Goal: Task Accomplishment & Management: Complete application form

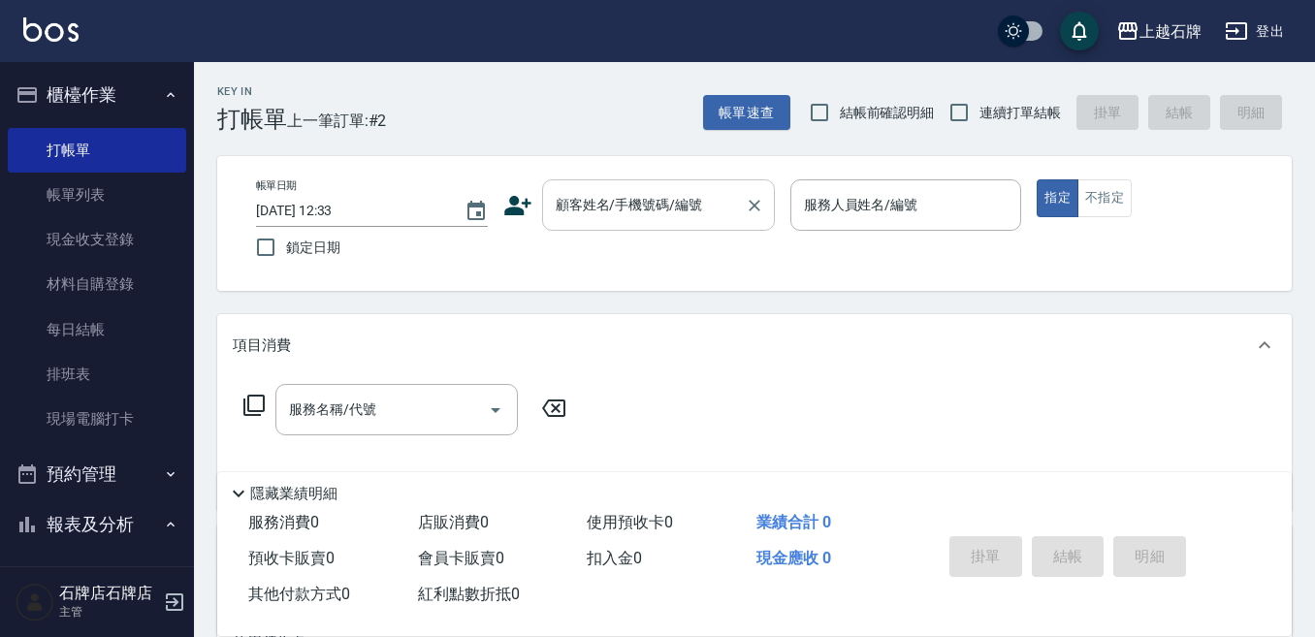
click at [569, 214] on input "顧客姓名/手機號碼/編號" at bounding box center [644, 205] width 186 height 34
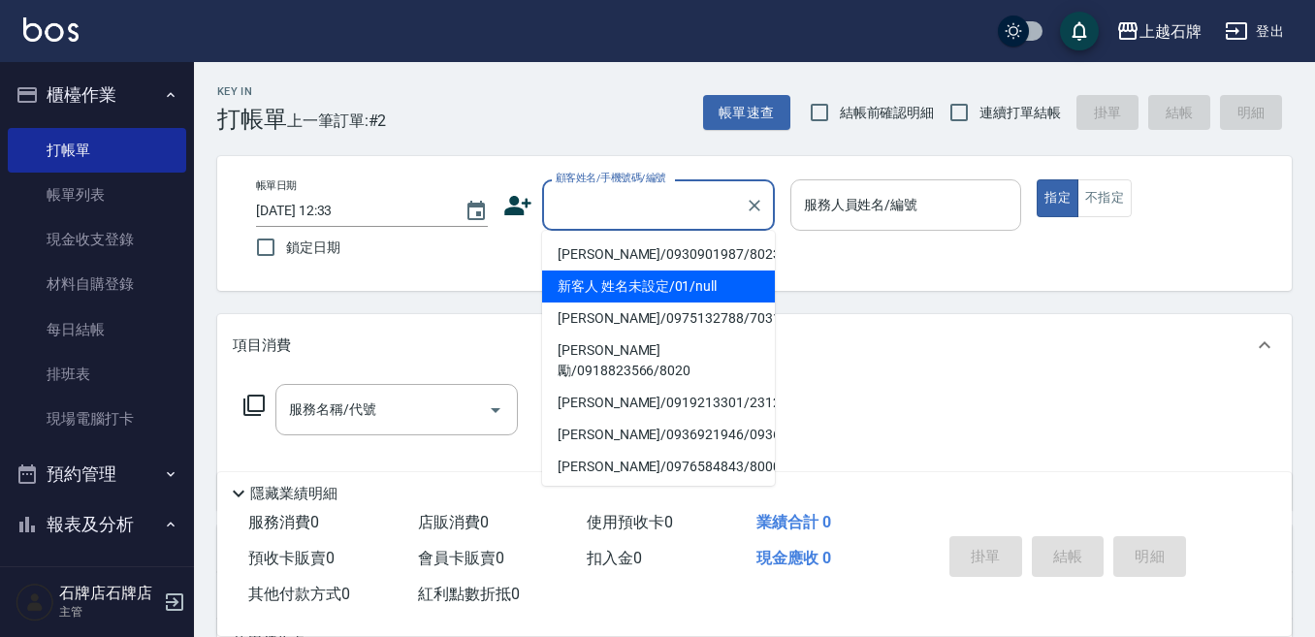
click at [724, 273] on li "新客人 姓名未設定/01/null" at bounding box center [658, 287] width 233 height 32
type input "1"
type input "新客人 姓名未設定/01/null"
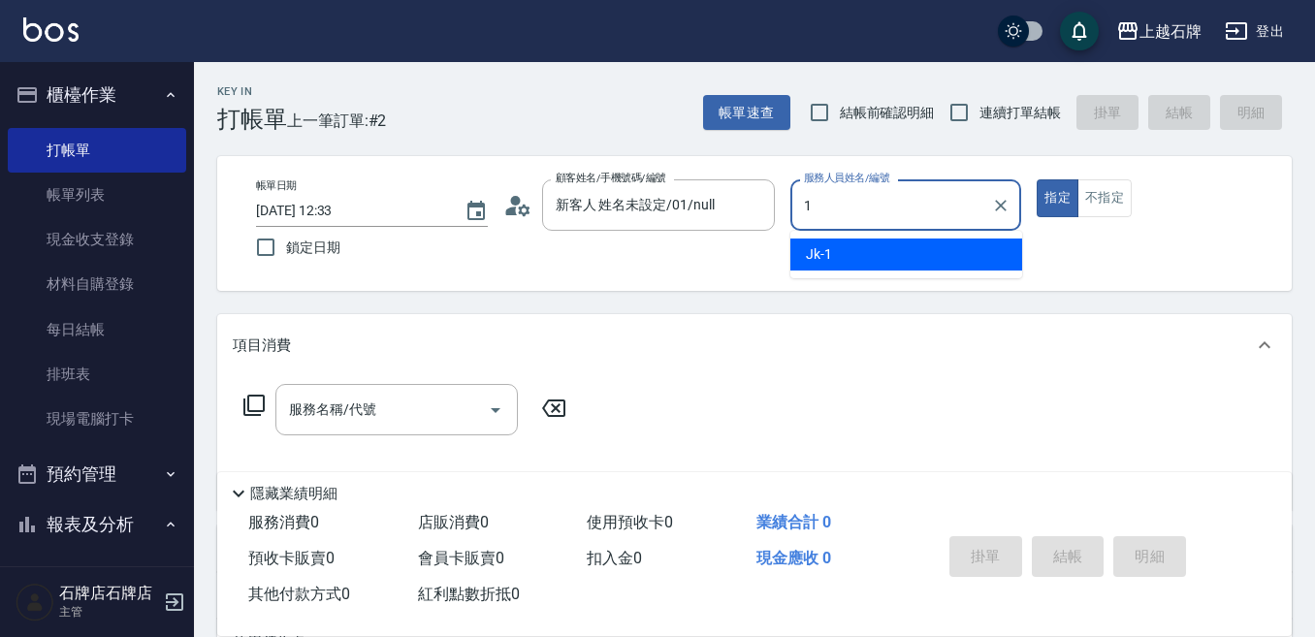
click at [962, 252] on div "Jk -1" at bounding box center [906, 255] width 232 height 32
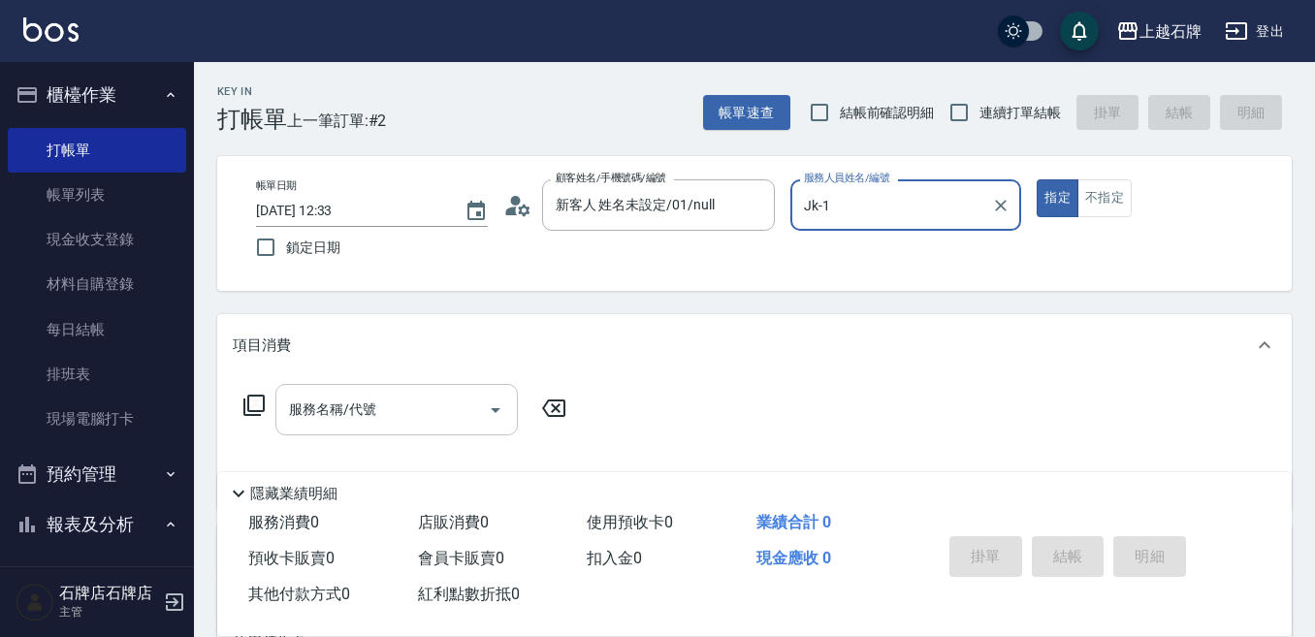
type input "Jk-1"
click at [415, 396] on input "服務名稱/代號" at bounding box center [382, 410] width 196 height 34
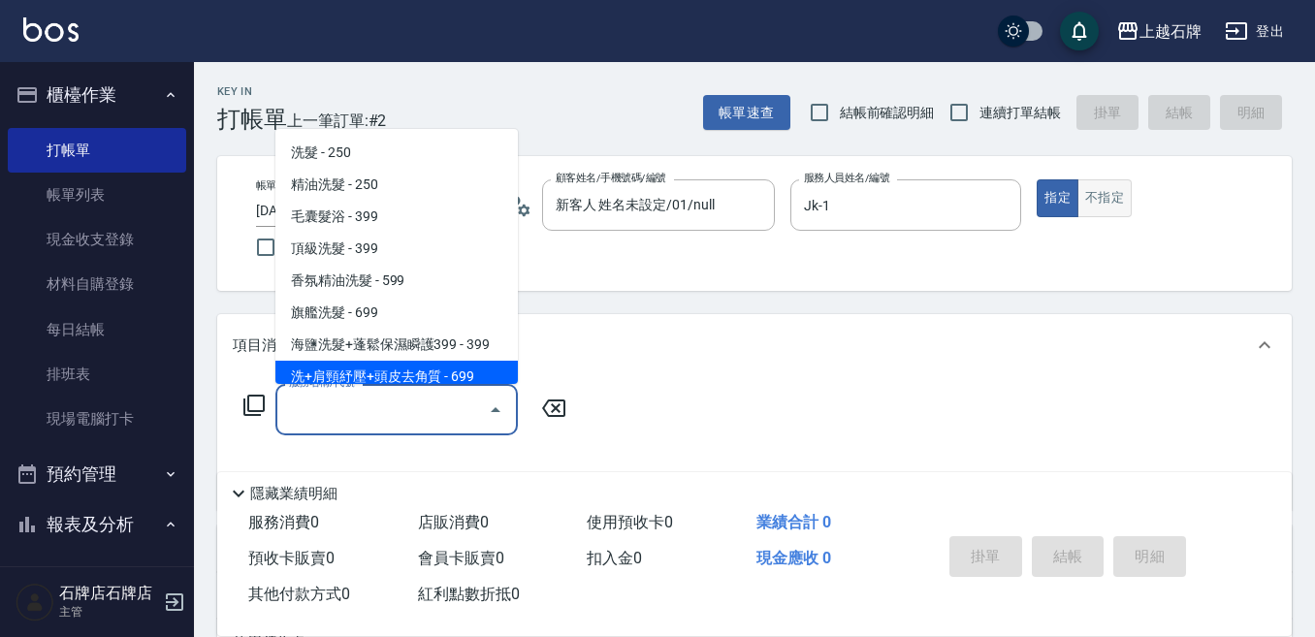
click at [1120, 187] on button "不指定" at bounding box center [1104, 198] width 54 height 38
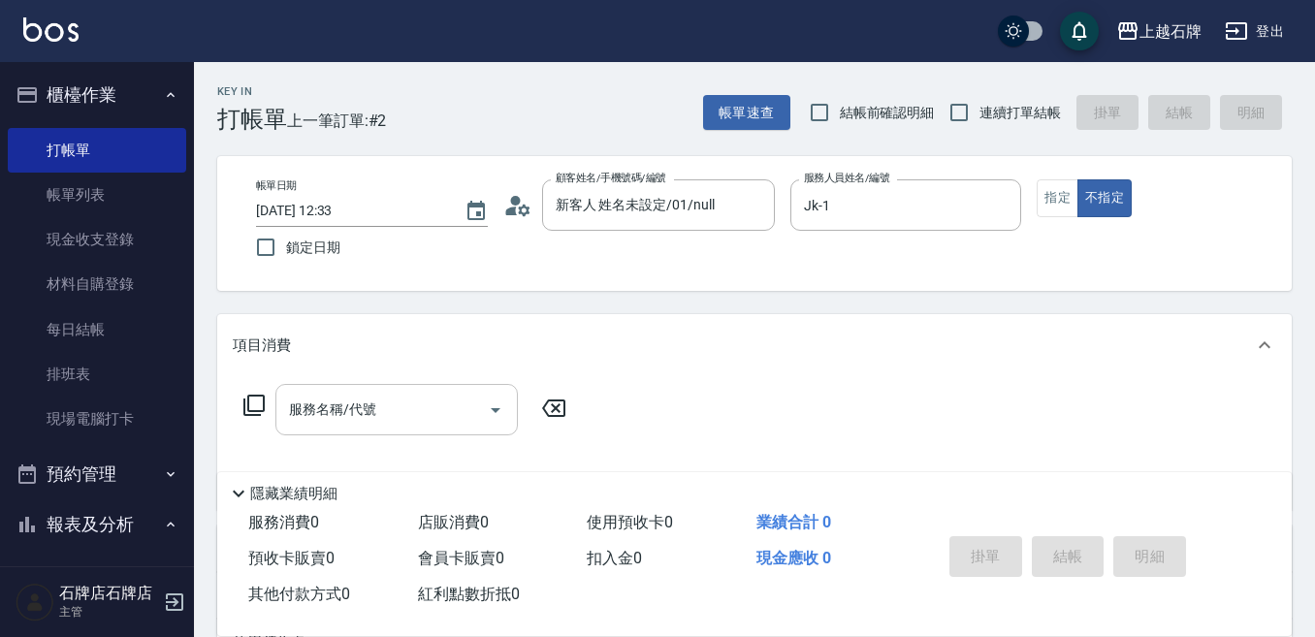
click at [457, 405] on input "服務名稱/代號" at bounding box center [382, 410] width 196 height 34
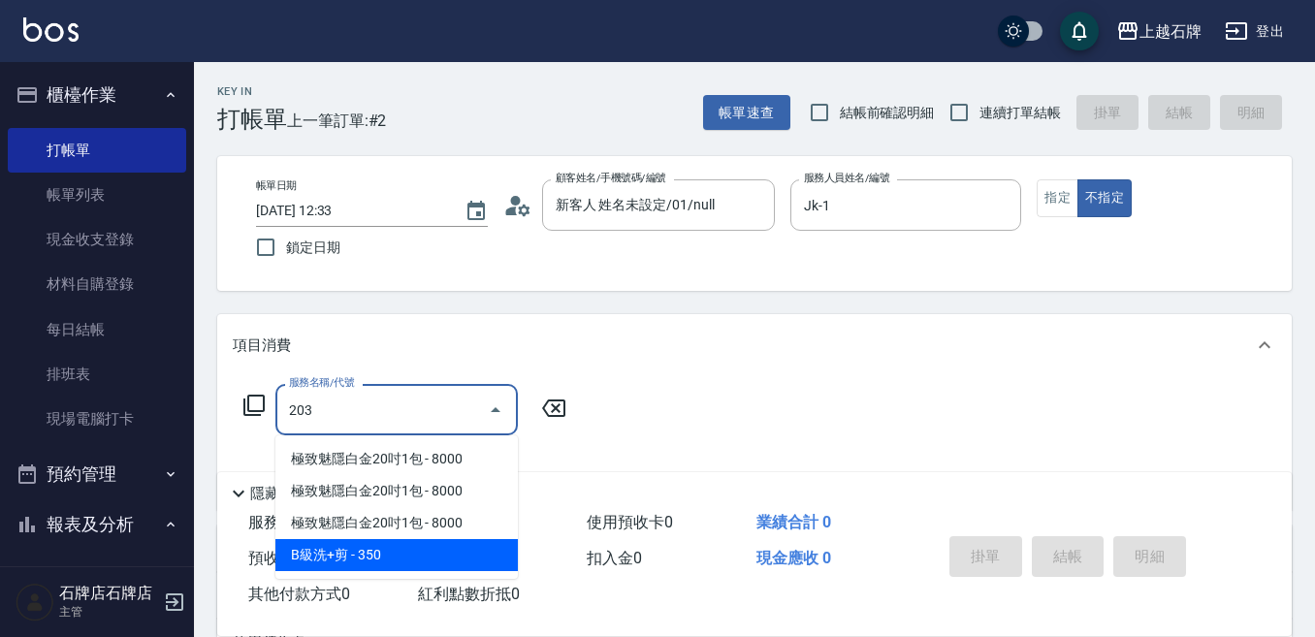
click at [412, 555] on span "B級洗+剪 - 350" at bounding box center [396, 555] width 242 height 32
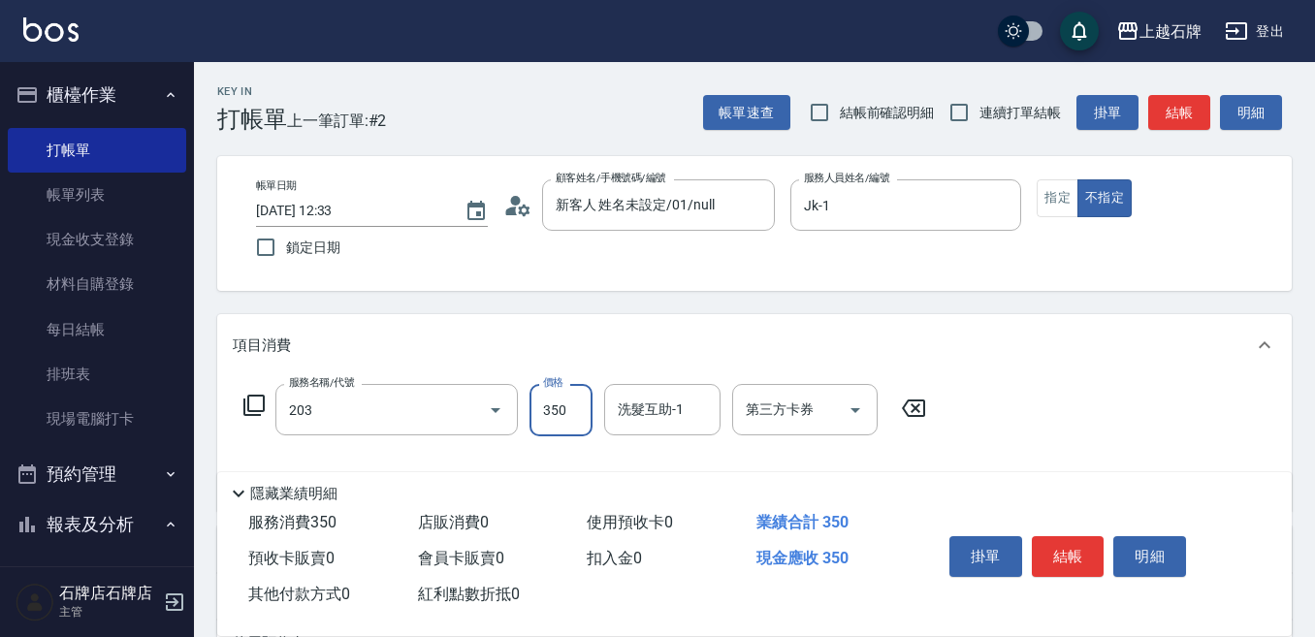
type input "B級洗+剪(203)"
click at [571, 392] on input "350" at bounding box center [560, 410] width 63 height 52
type input "499"
click at [633, 398] on div "洗髮互助-1 洗髮互助-1" at bounding box center [662, 409] width 116 height 51
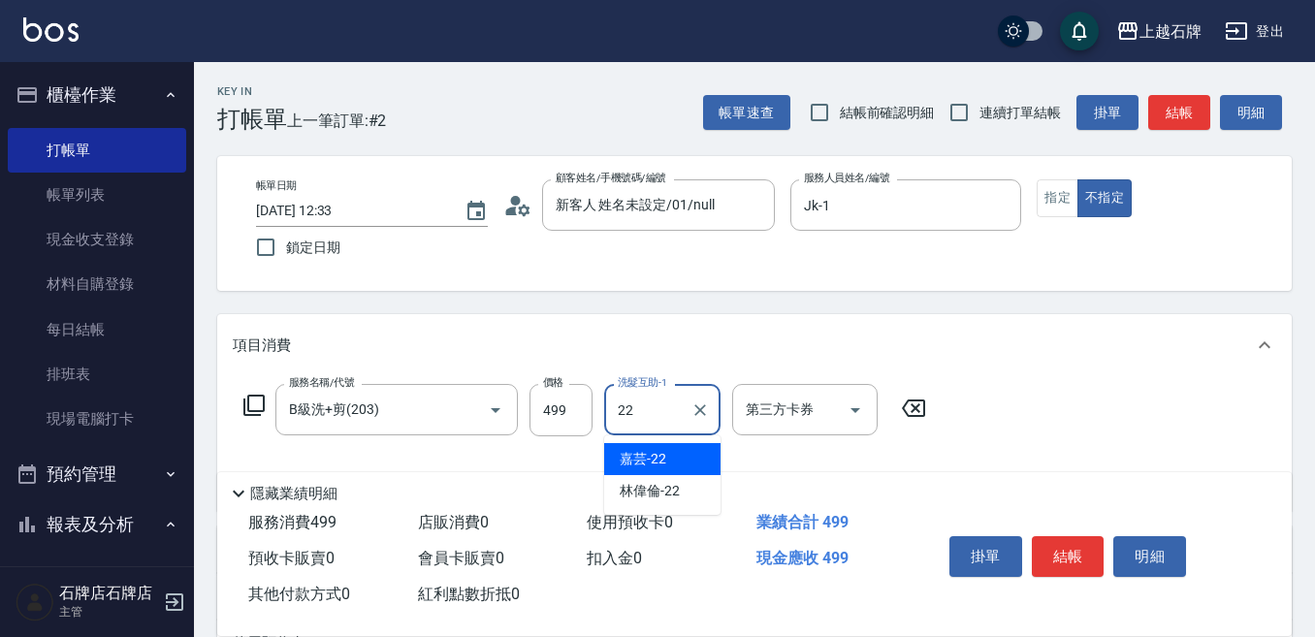
click at [691, 463] on div "嘉芸 -22" at bounding box center [662, 459] width 116 height 32
type input "嘉芸-22"
click at [1073, 541] on button "結帳" at bounding box center [1068, 556] width 73 height 41
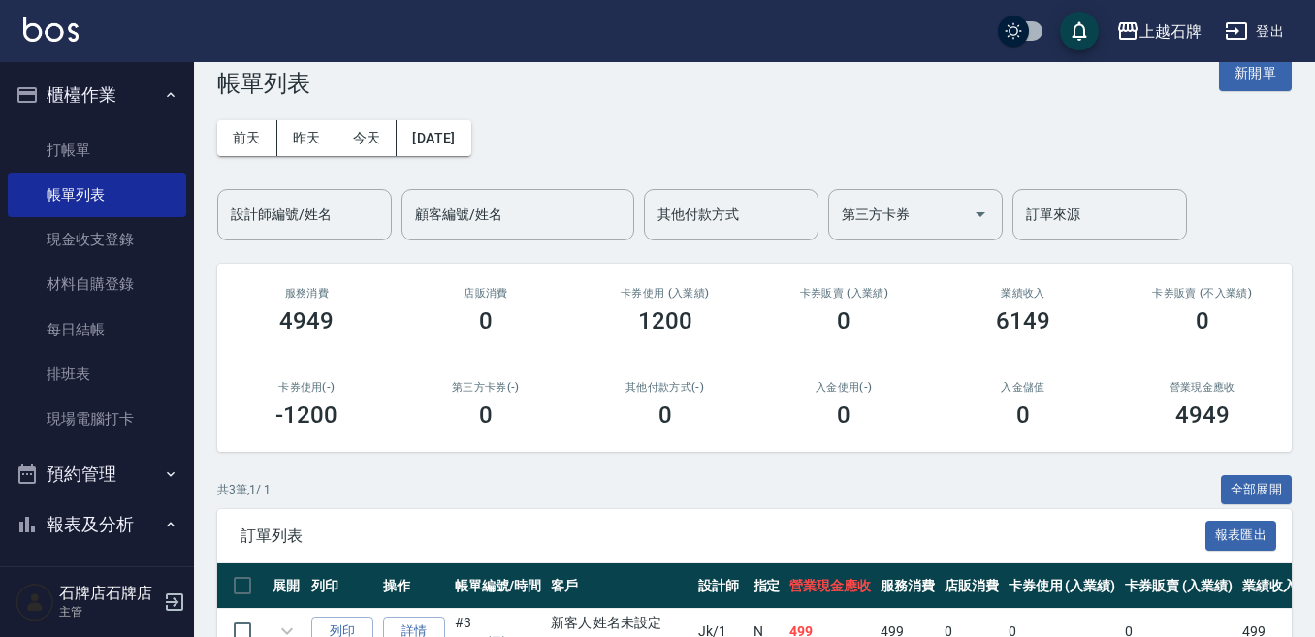
scroll to position [148, 0]
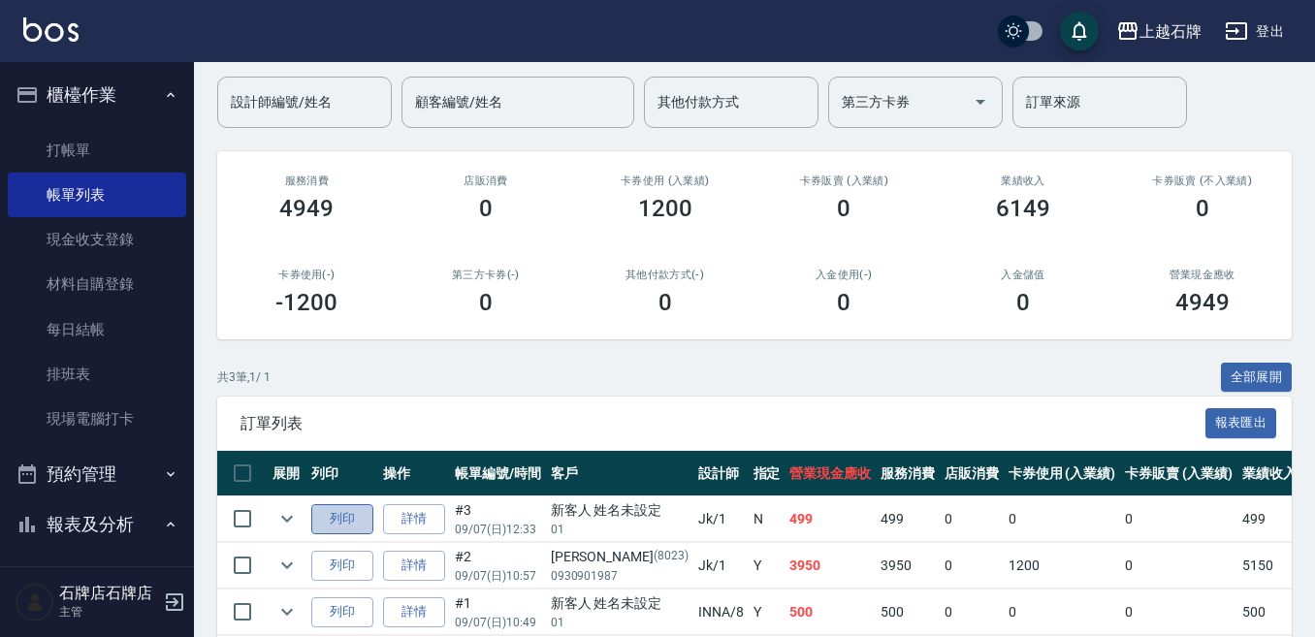
click at [345, 518] on button "列印" at bounding box center [342, 519] width 62 height 30
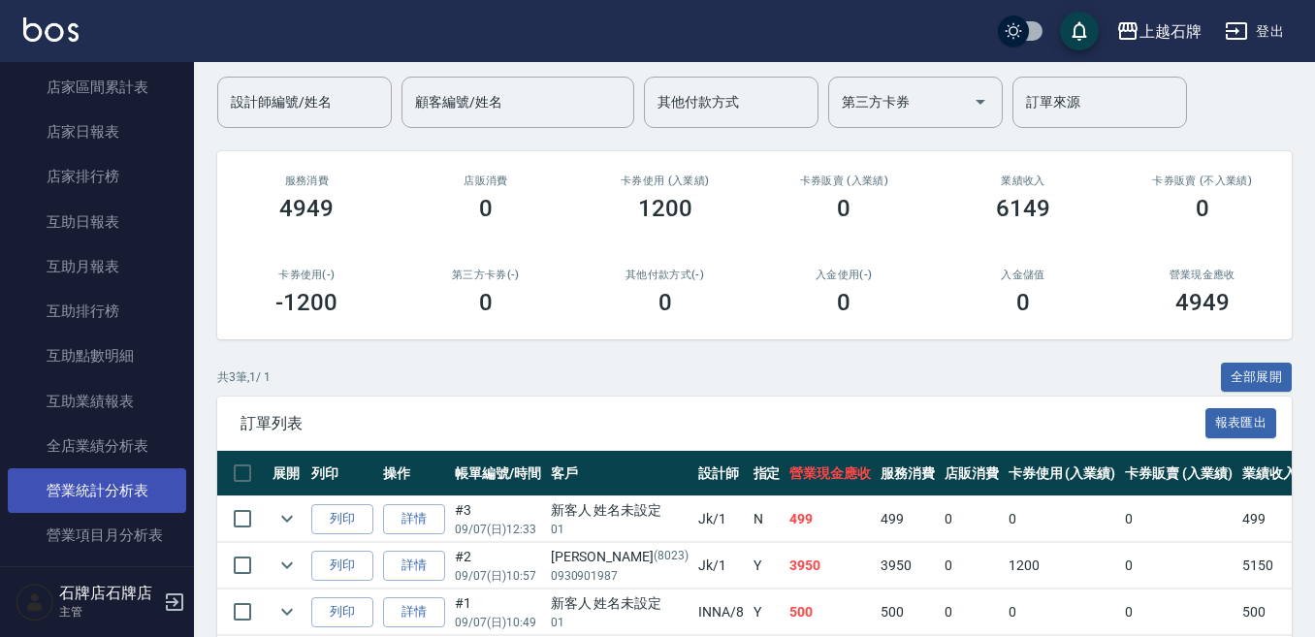
scroll to position [873, 0]
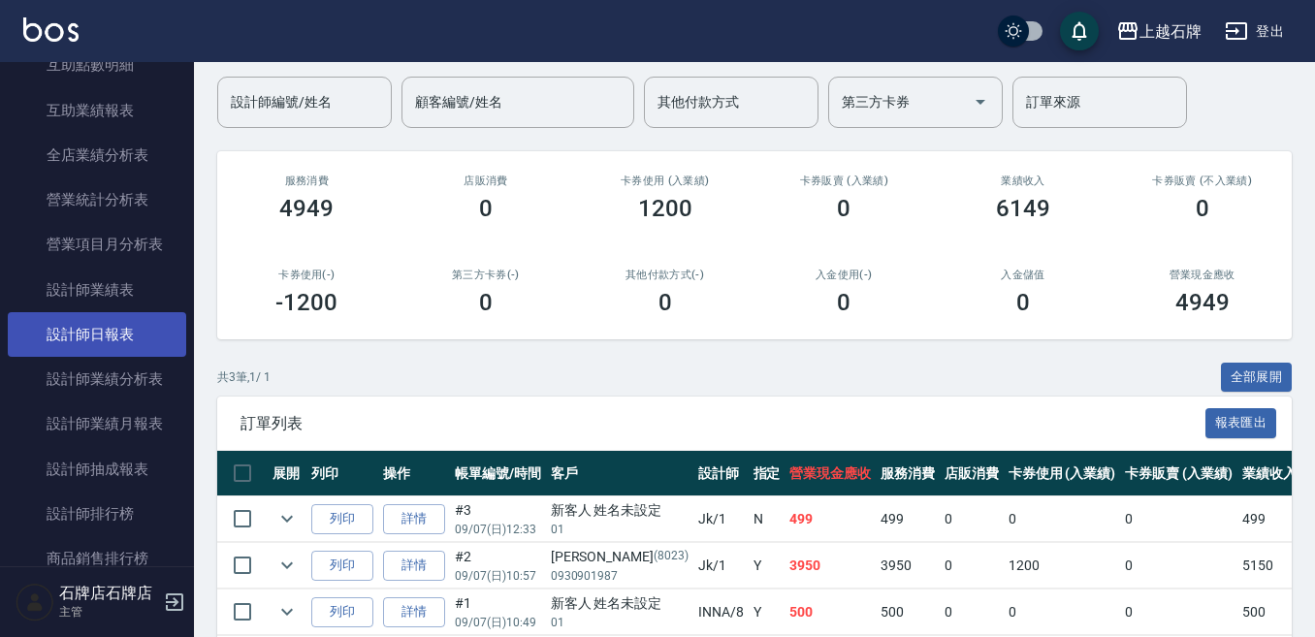
click at [86, 330] on link "設計師日報表" at bounding box center [97, 334] width 178 height 45
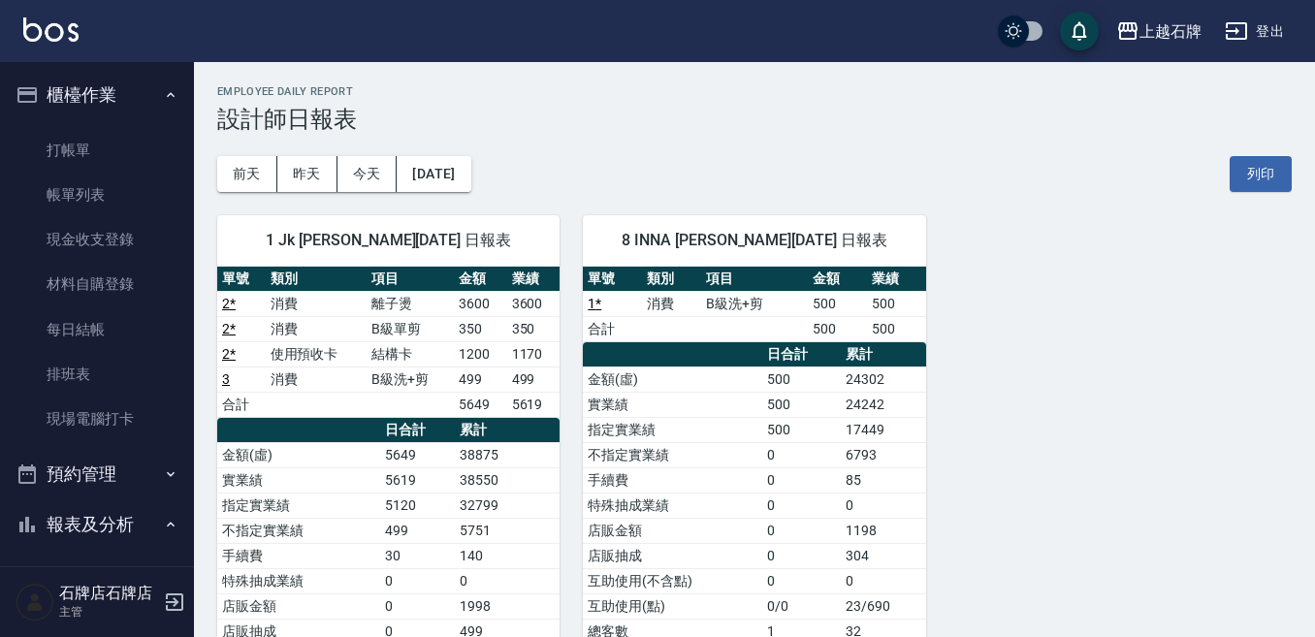
click at [22, 154] on link "打帳單" at bounding box center [97, 150] width 178 height 45
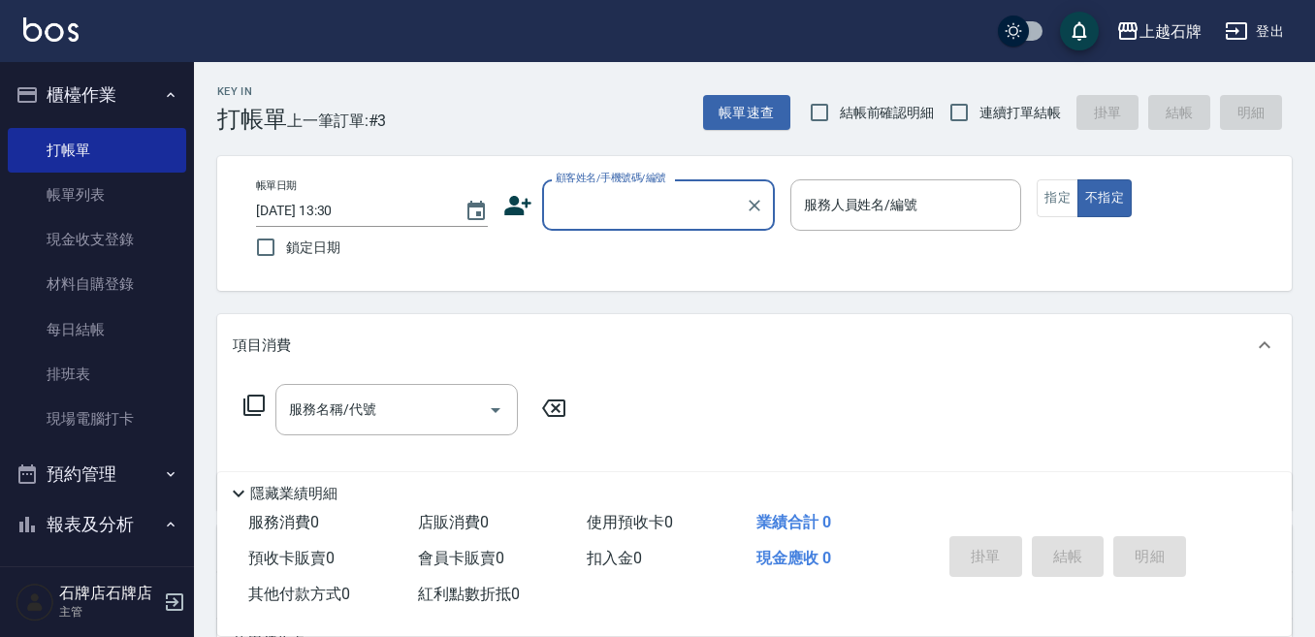
click at [598, 97] on div "Key In 打帳單 上一筆訂單:#3 帳單速查 結帳前確認明細 連續打單結帳 掛單 結帳 明細" at bounding box center [743, 97] width 1098 height 71
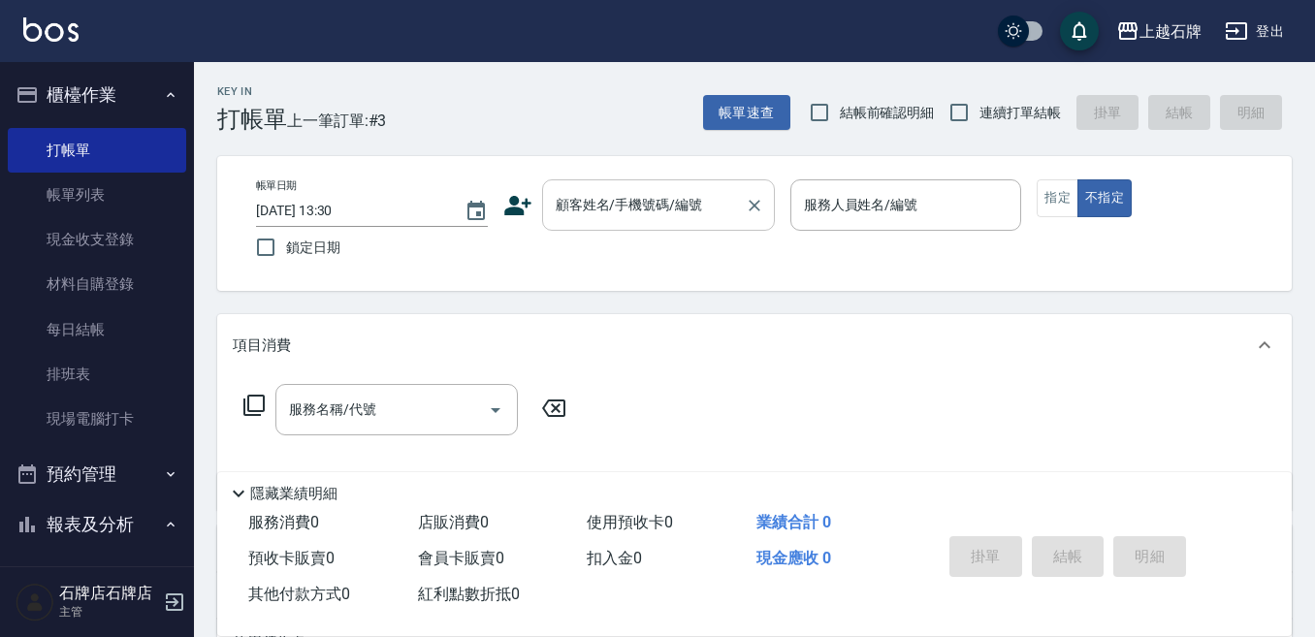
click at [690, 230] on div "顧客姓名/手機號碼/編號" at bounding box center [658, 204] width 233 height 51
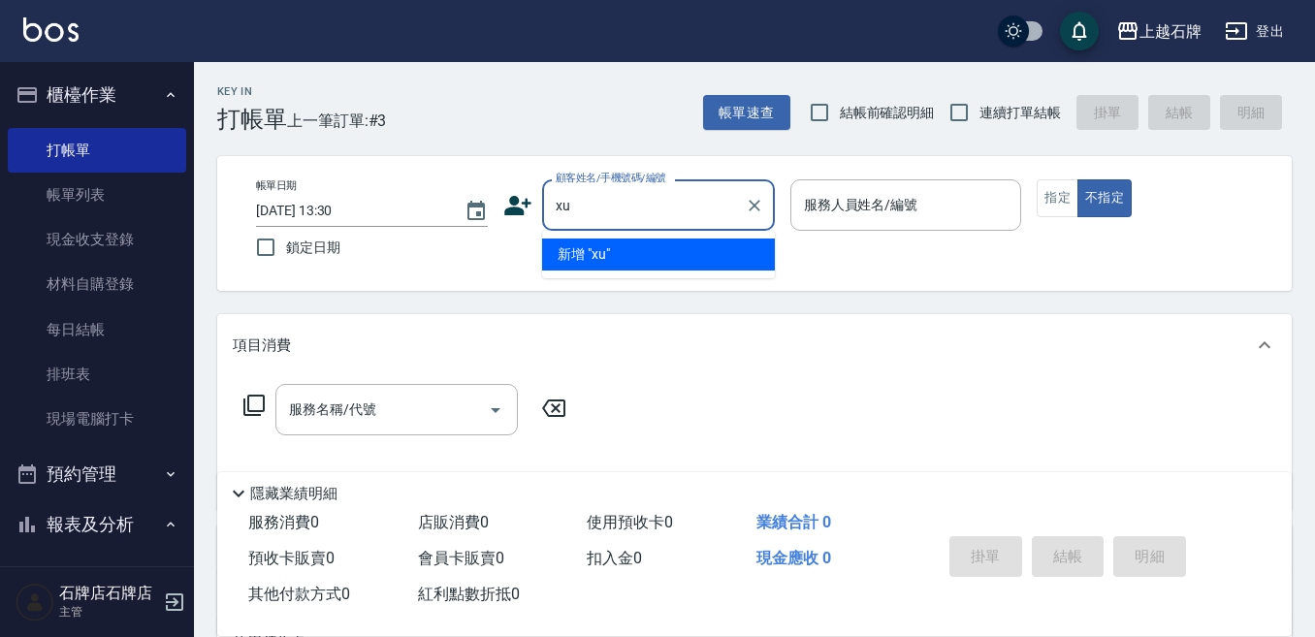
type input "x"
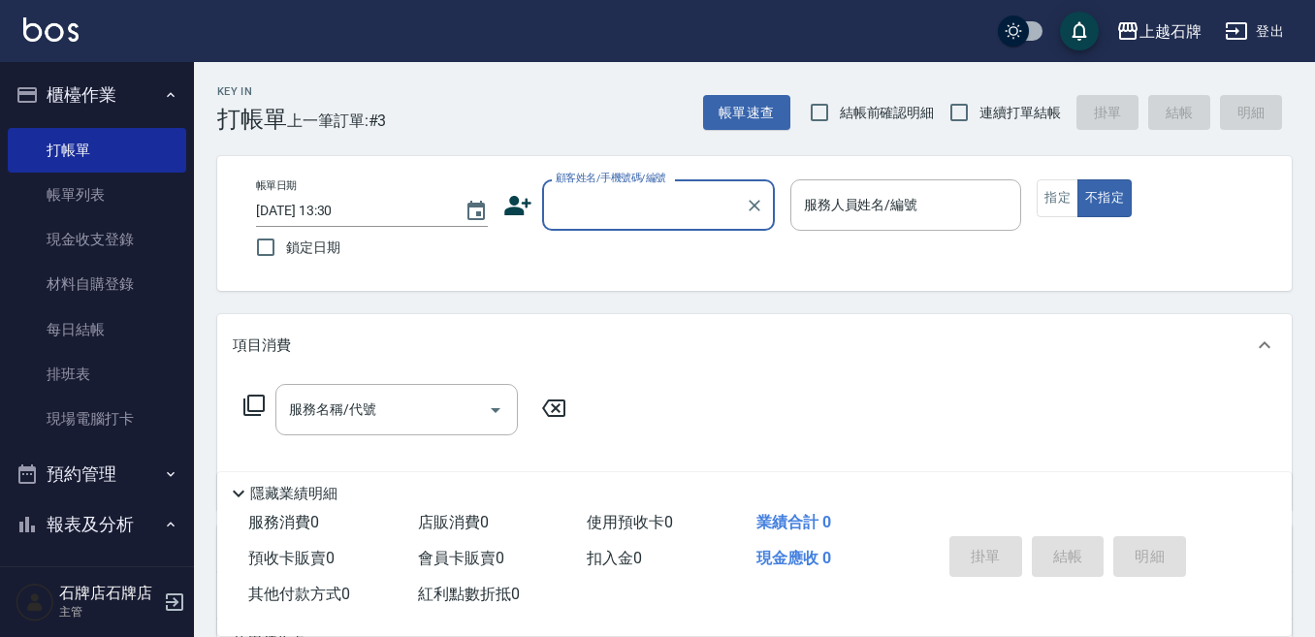
click at [657, 182] on div "顧客姓名/手機號碼/編號 顧客姓名/手機號碼/編號" at bounding box center [658, 204] width 233 height 51
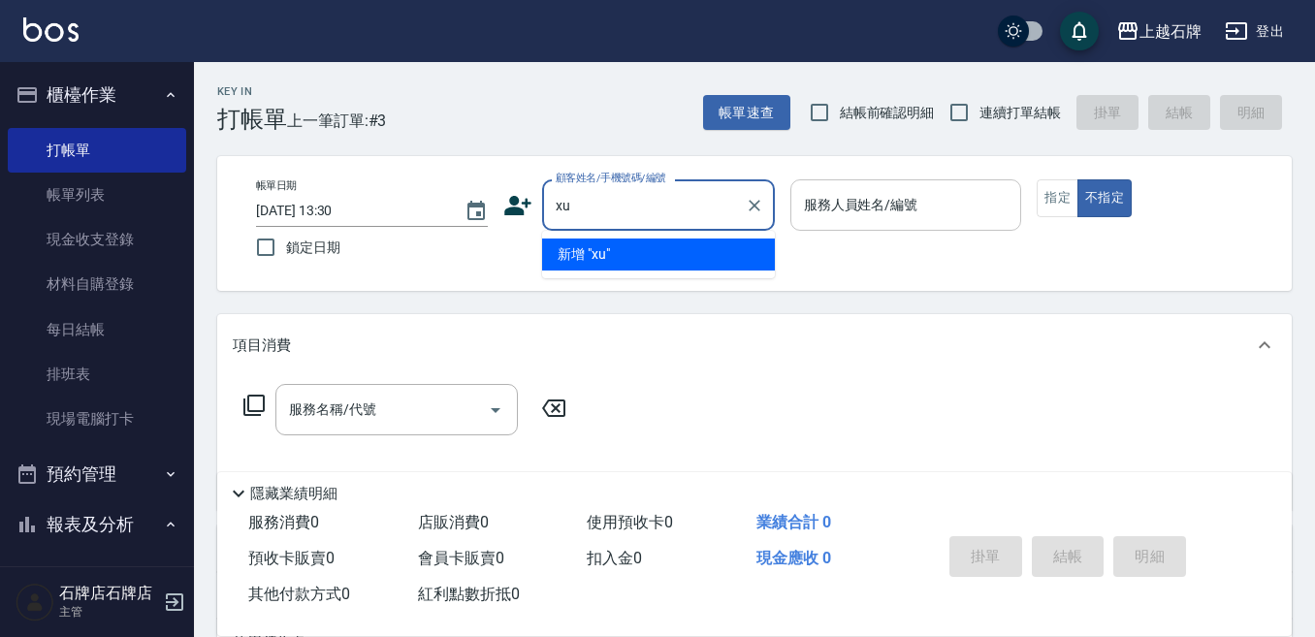
type input "x"
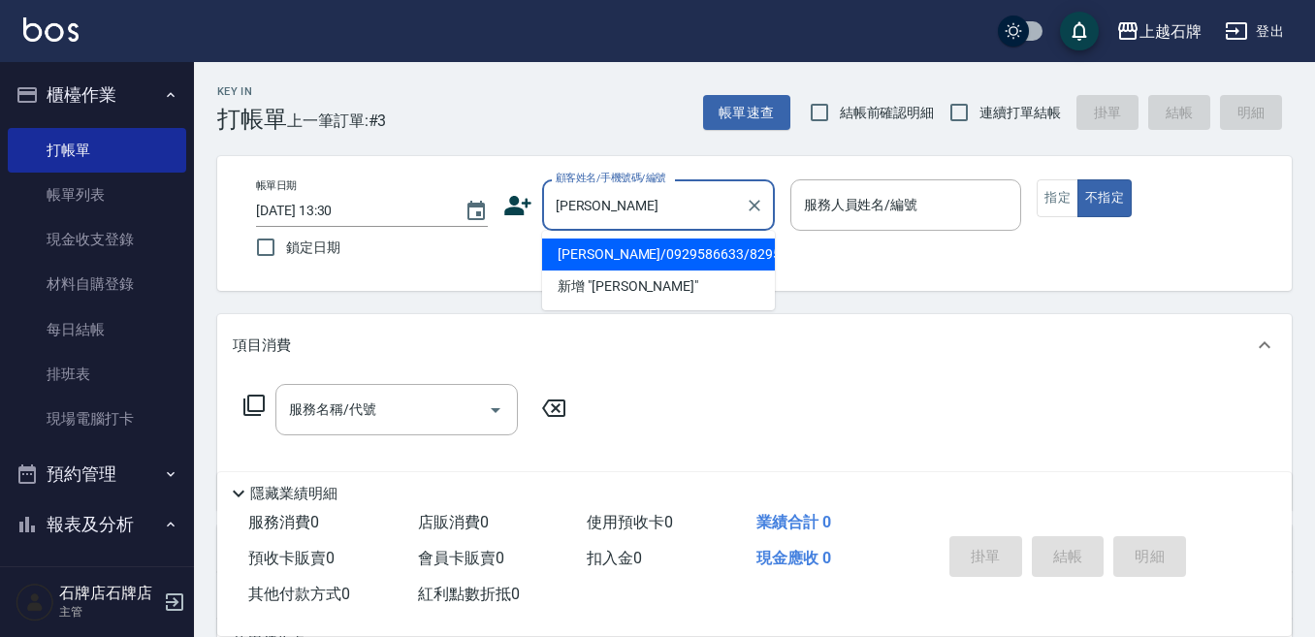
click at [739, 249] on li "[PERSON_NAME]/0929586633/8295" at bounding box center [658, 255] width 233 height 32
type input "[PERSON_NAME]/0929586633/8295"
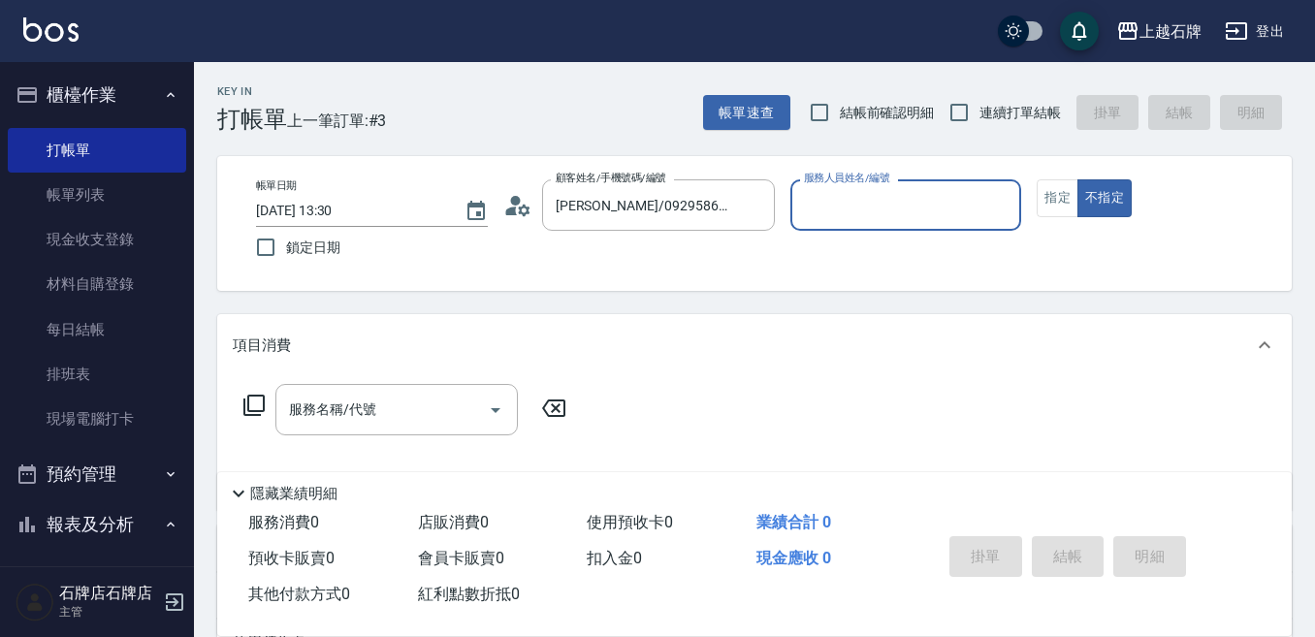
type input "Jk-1"
click at [1043, 197] on button "指定" at bounding box center [1058, 198] width 42 height 38
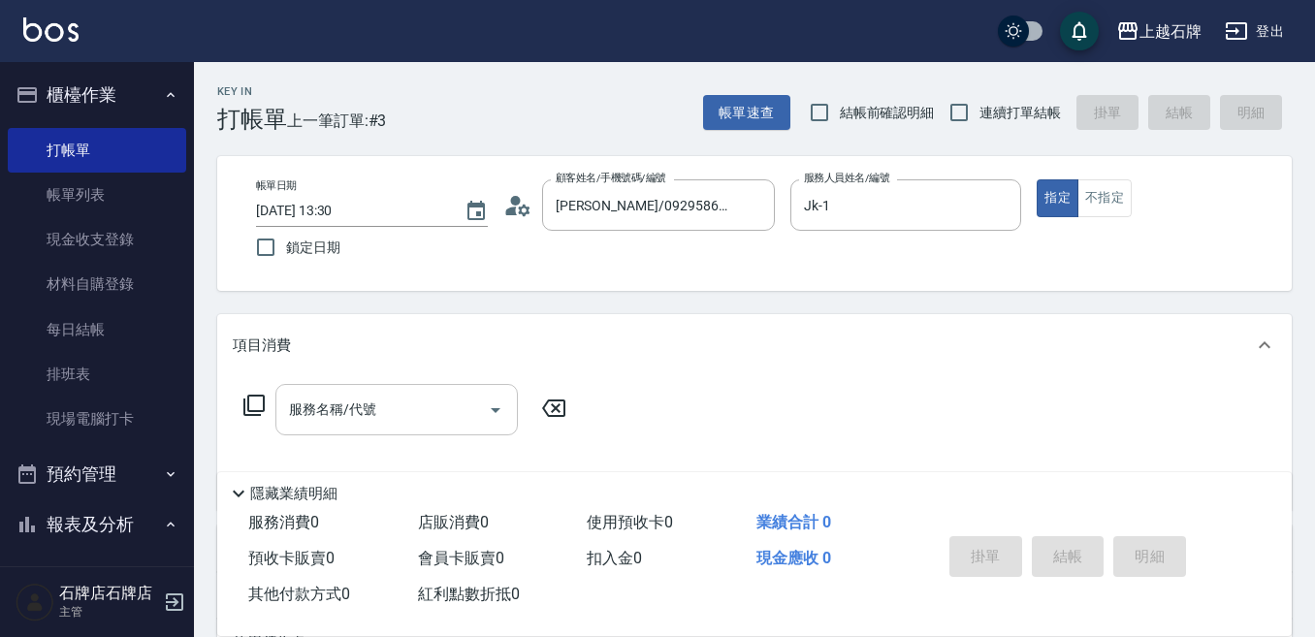
click at [392, 397] on input "服務名稱/代號" at bounding box center [382, 410] width 196 height 34
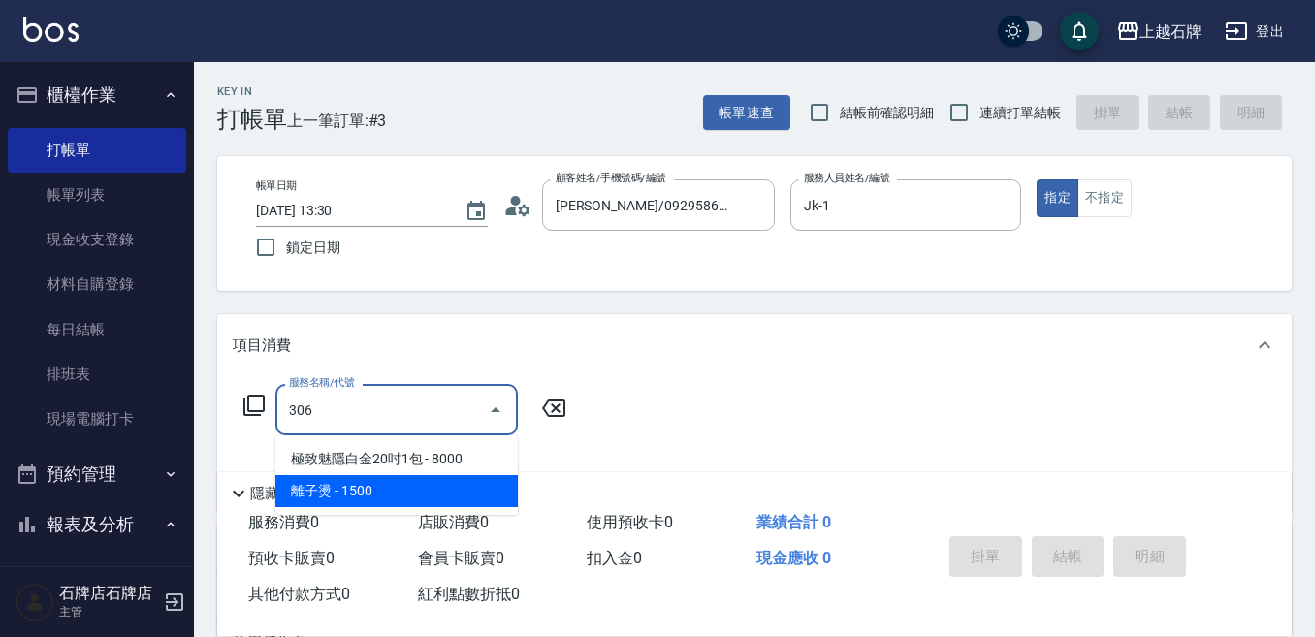
click at [411, 481] on span "離子燙 - 1500" at bounding box center [396, 491] width 242 height 32
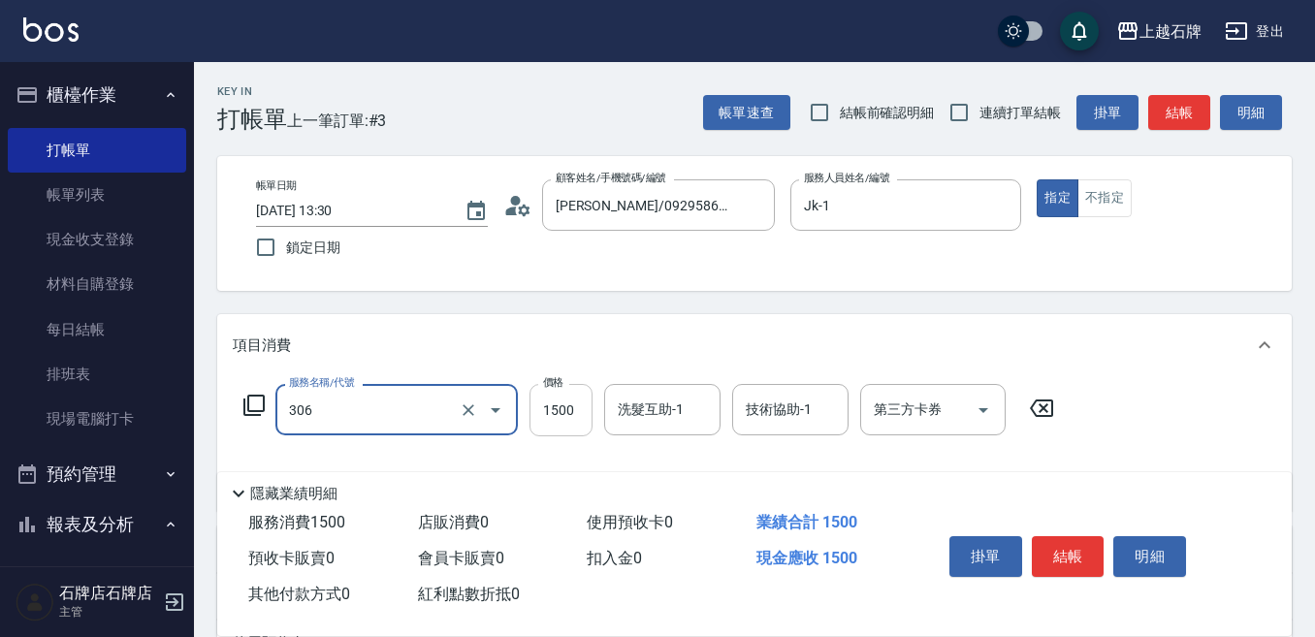
type input "離子燙(306)"
drag, startPoint x: 584, startPoint y: 417, endPoint x: 601, endPoint y: 413, distance: 17.9
click at [584, 416] on input "1500" at bounding box center [560, 410] width 63 height 52
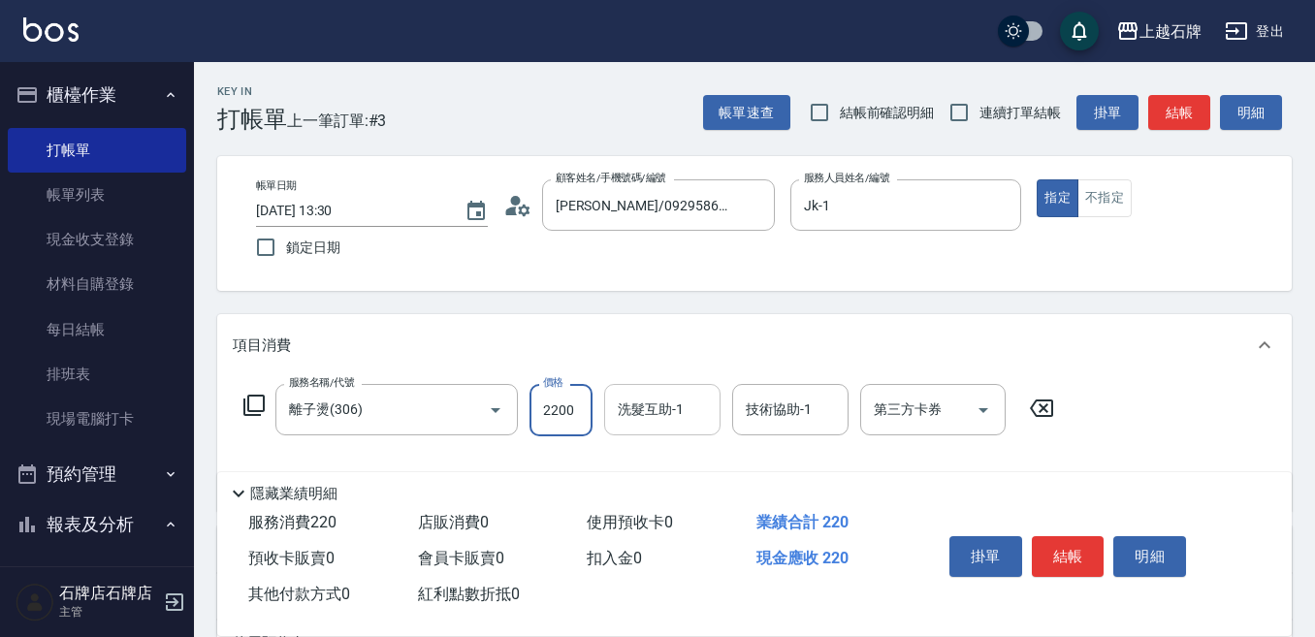
type input "2200"
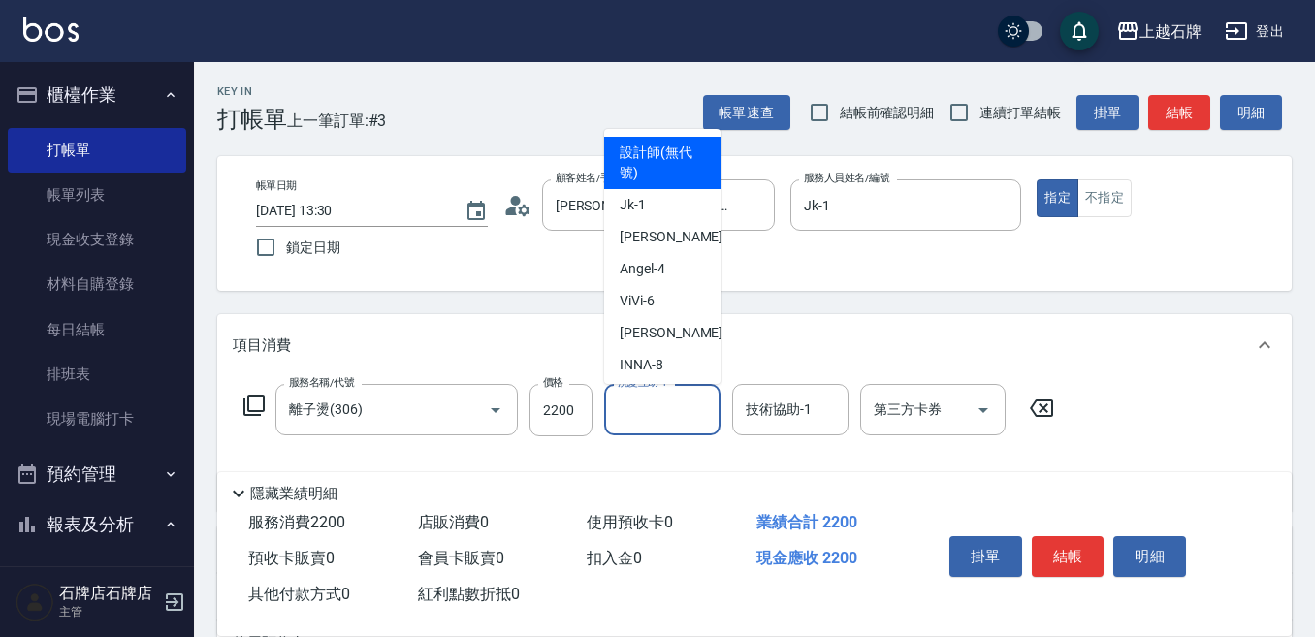
click at [640, 413] on input "洗髮互助-1" at bounding box center [662, 410] width 99 height 34
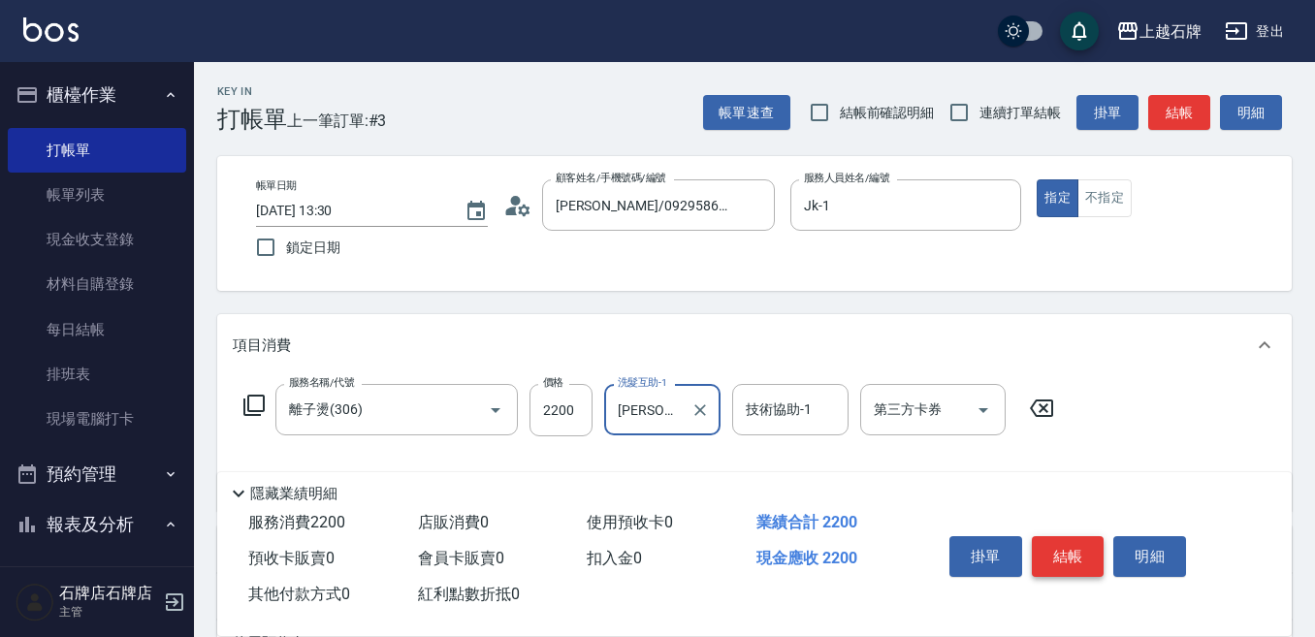
type input "[PERSON_NAME]-20"
click at [1061, 536] on button "結帳" at bounding box center [1068, 556] width 73 height 41
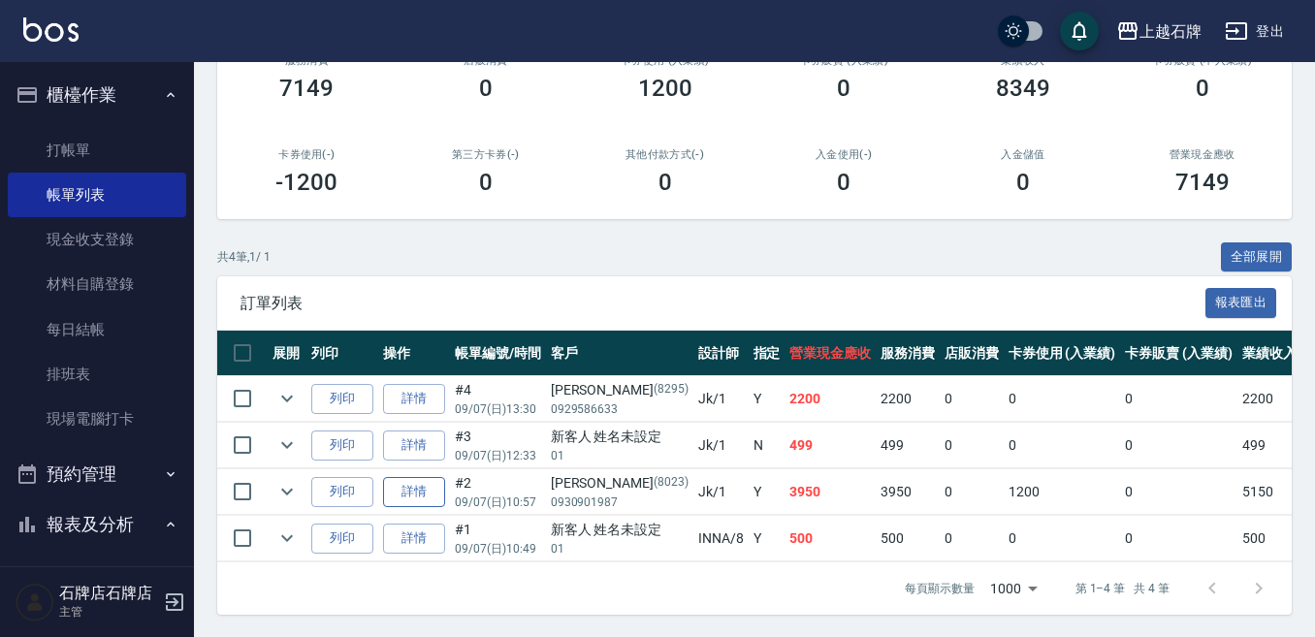
scroll to position [286, 0]
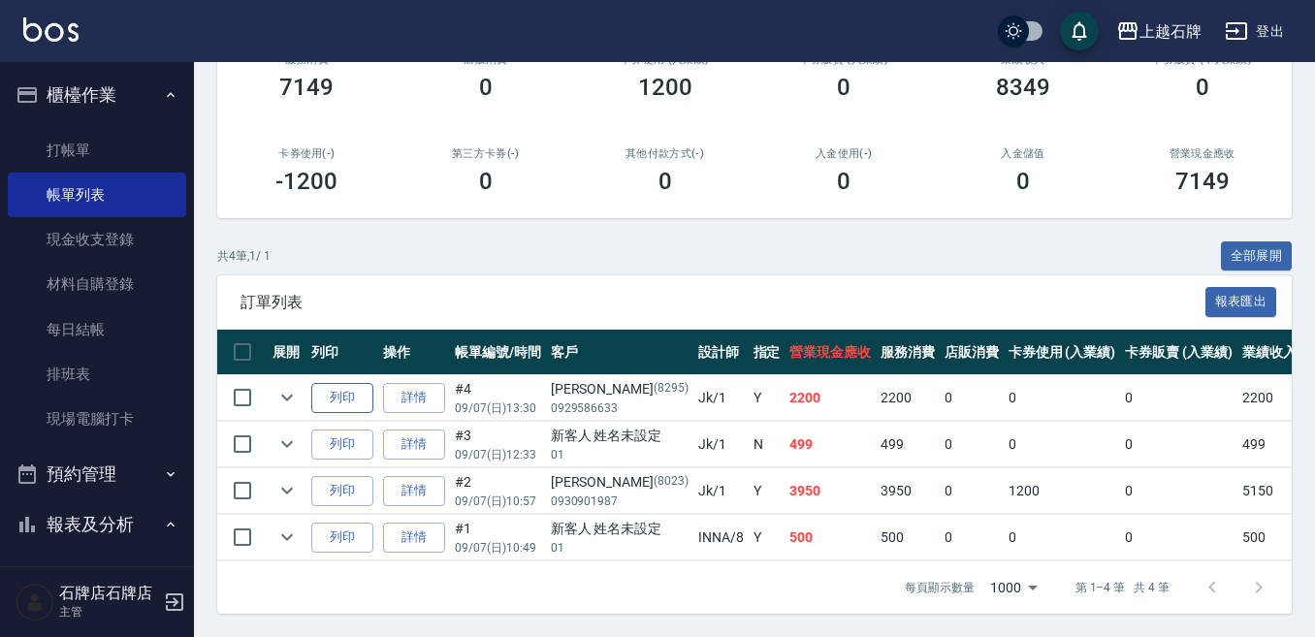
click at [322, 383] on button "列印" at bounding box center [342, 398] width 62 height 30
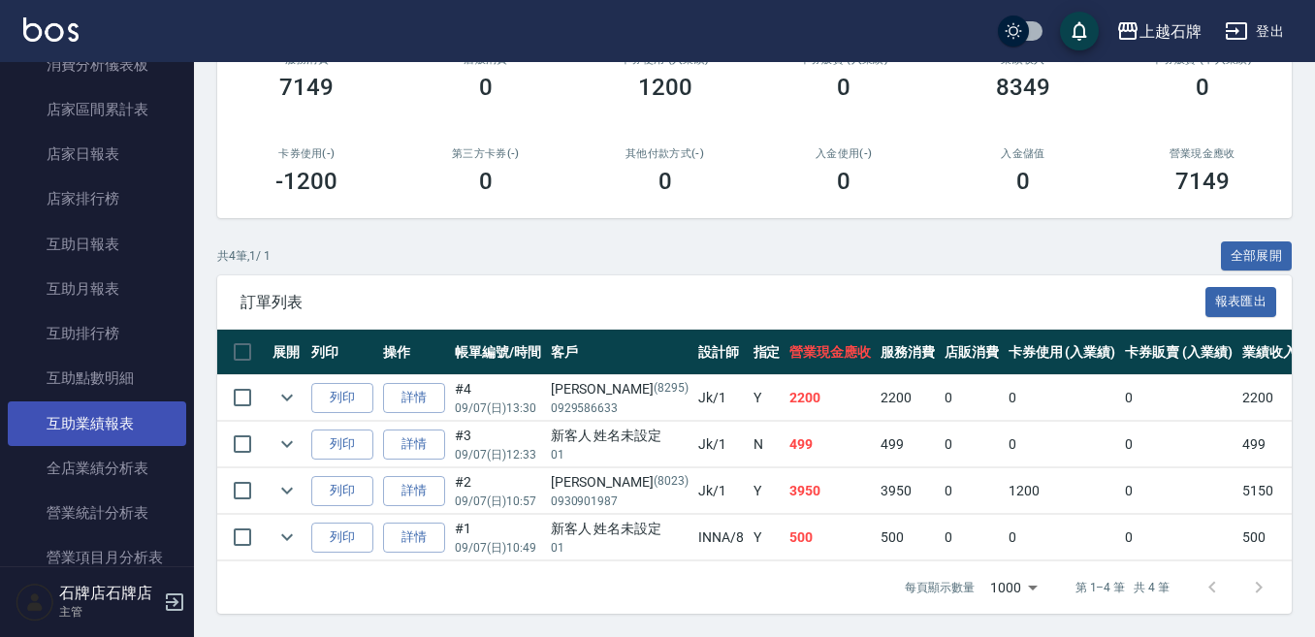
scroll to position [776, 0]
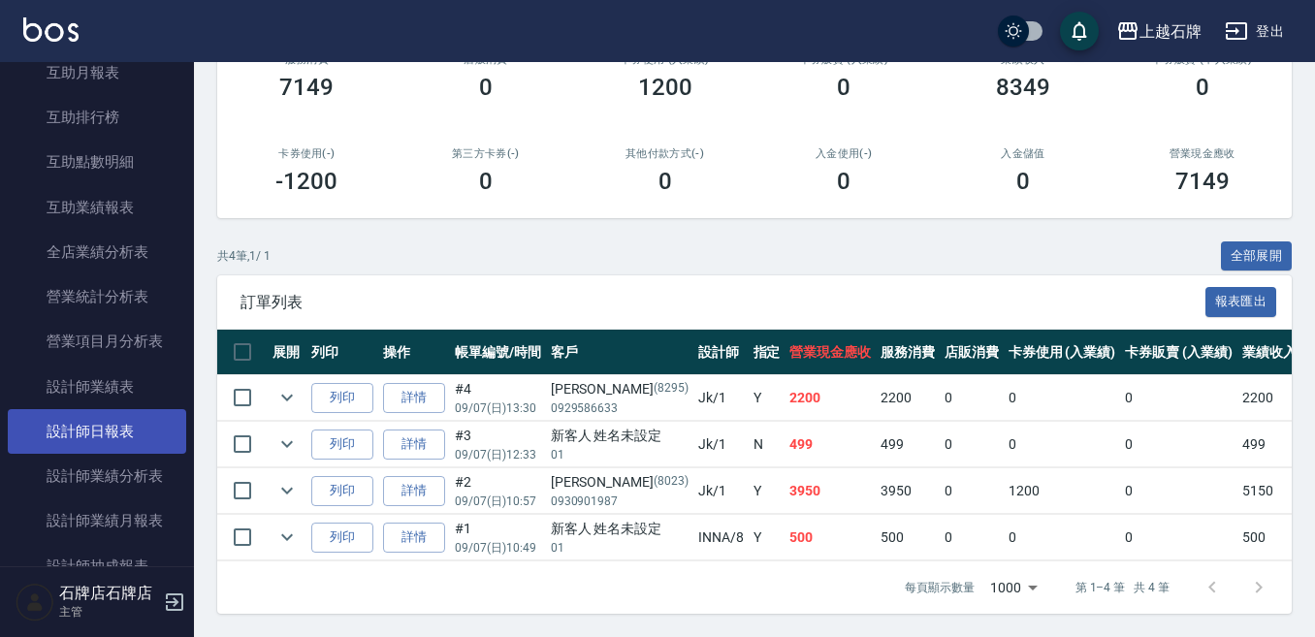
click at [83, 417] on link "設計師日報表" at bounding box center [97, 431] width 178 height 45
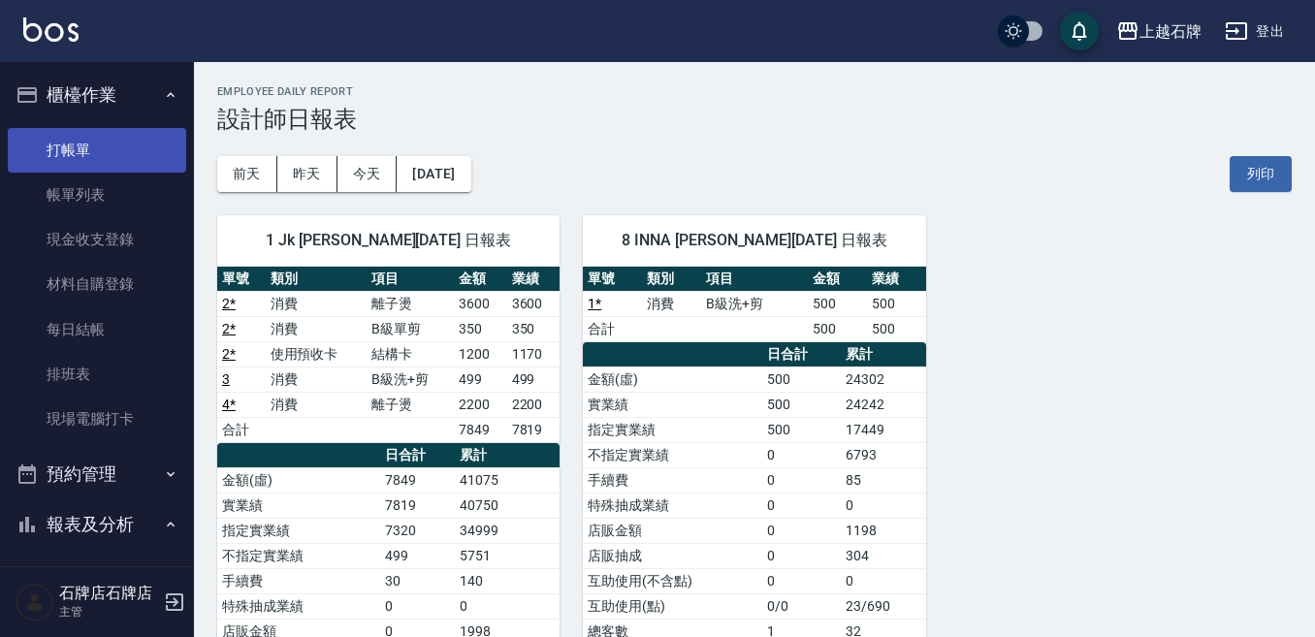
click at [105, 163] on link "打帳單" at bounding box center [97, 150] width 178 height 45
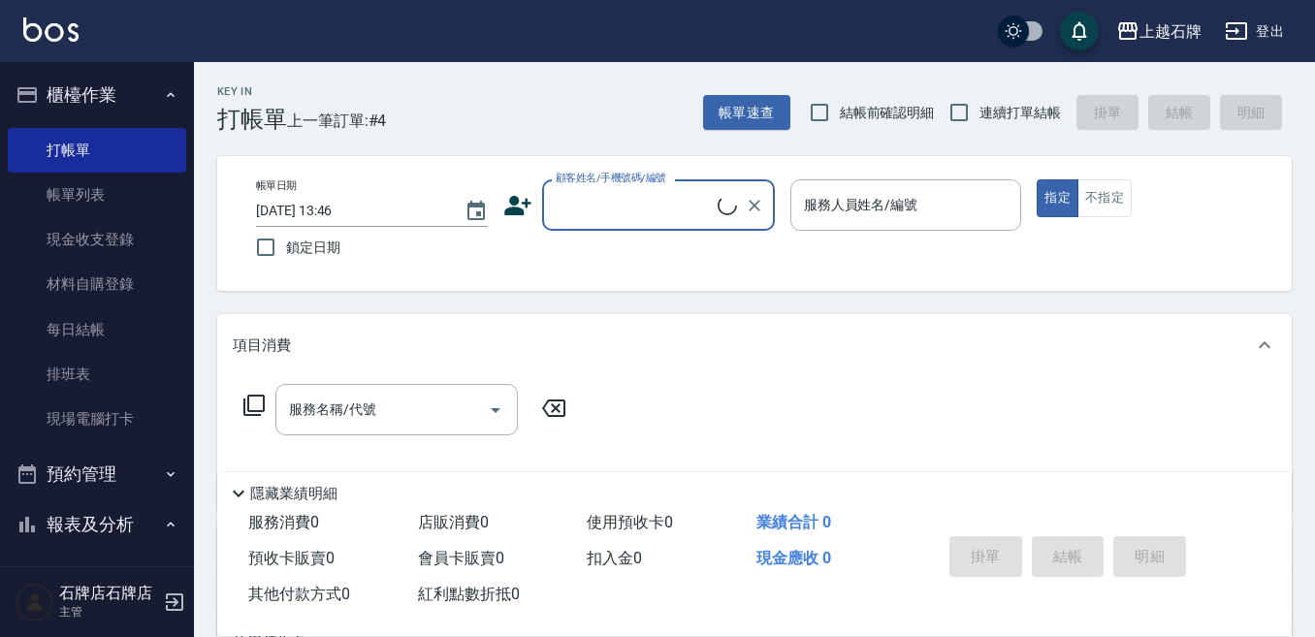
click at [629, 131] on div "Key In 打帳單 上一筆訂單:#4 帳單速查 結帳前確認明細 連續打單結帳 掛單 結帳 明細" at bounding box center [743, 97] width 1098 height 71
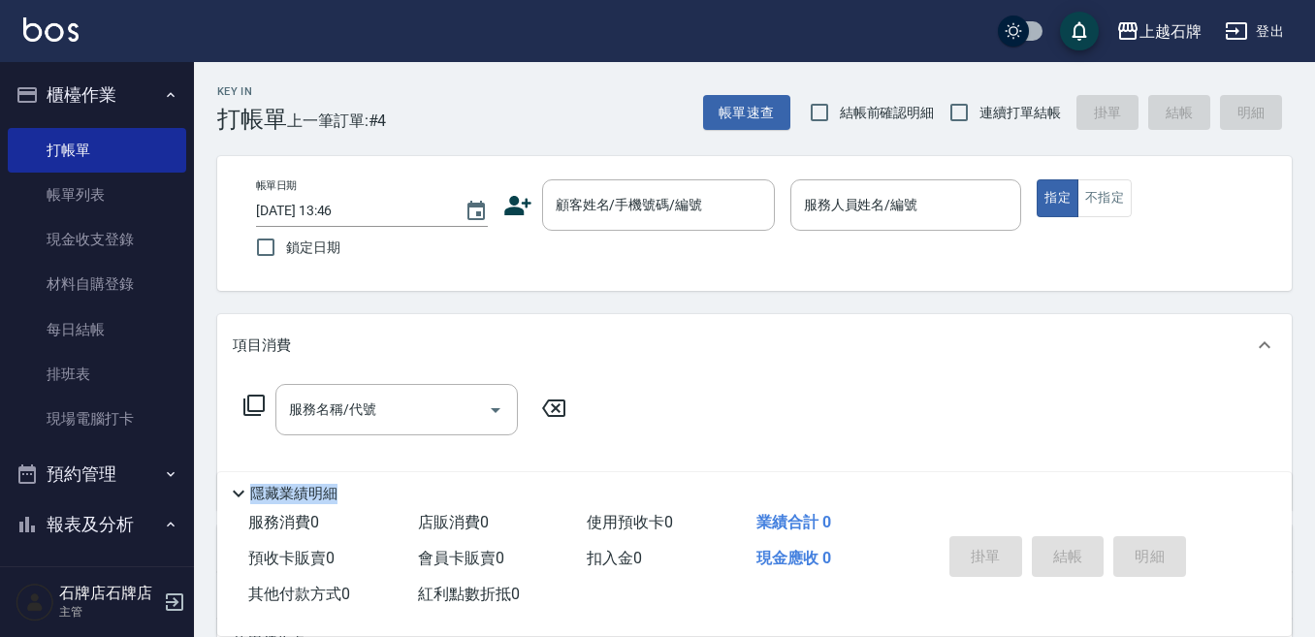
click at [879, 497] on div "Key In 打帳單 上一筆訂單:#4 帳單速查 結帳前確認明細 連續打單結帳 掛單 結帳 明細 帳單日期 [DATE] 13:46 鎖定日期 顧客姓名/手機…" at bounding box center [754, 503] width 1121 height 882
click at [597, 120] on div "Key In 打帳單 上一筆訂單:#4 帳單速查 結帳前確認明細 連續打單結帳 掛單 結帳 明細" at bounding box center [743, 97] width 1098 height 71
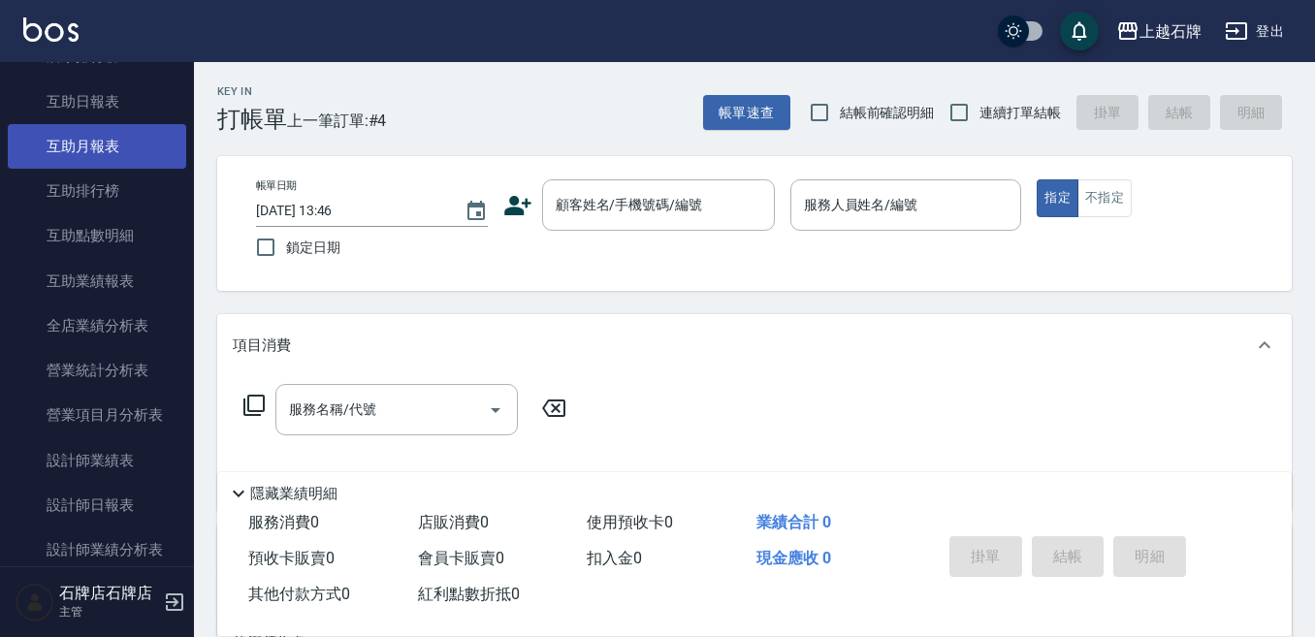
scroll to position [873, 0]
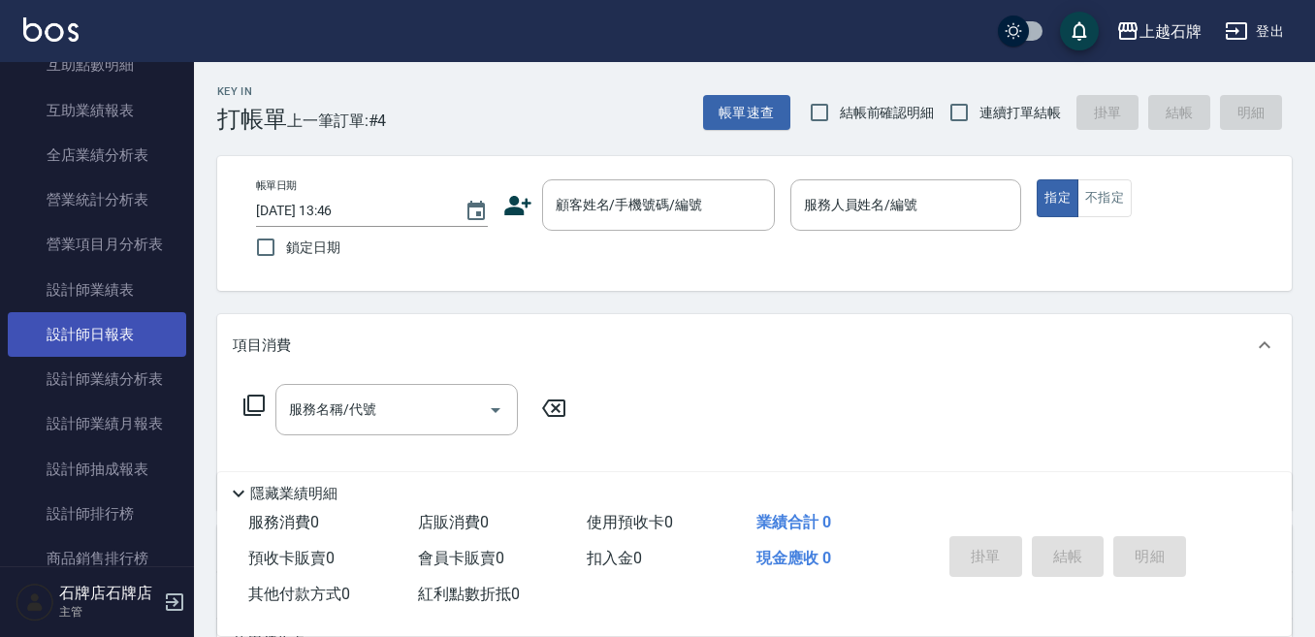
click at [161, 349] on link "設計師日報表" at bounding box center [97, 334] width 178 height 45
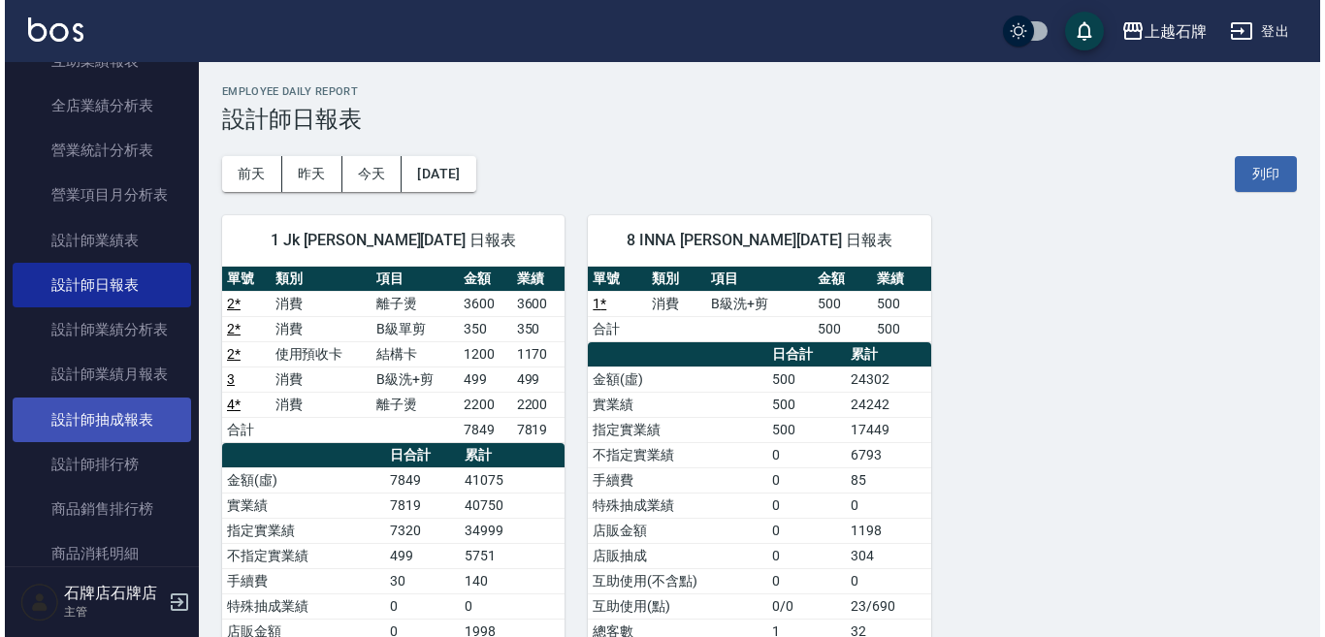
scroll to position [970, 0]
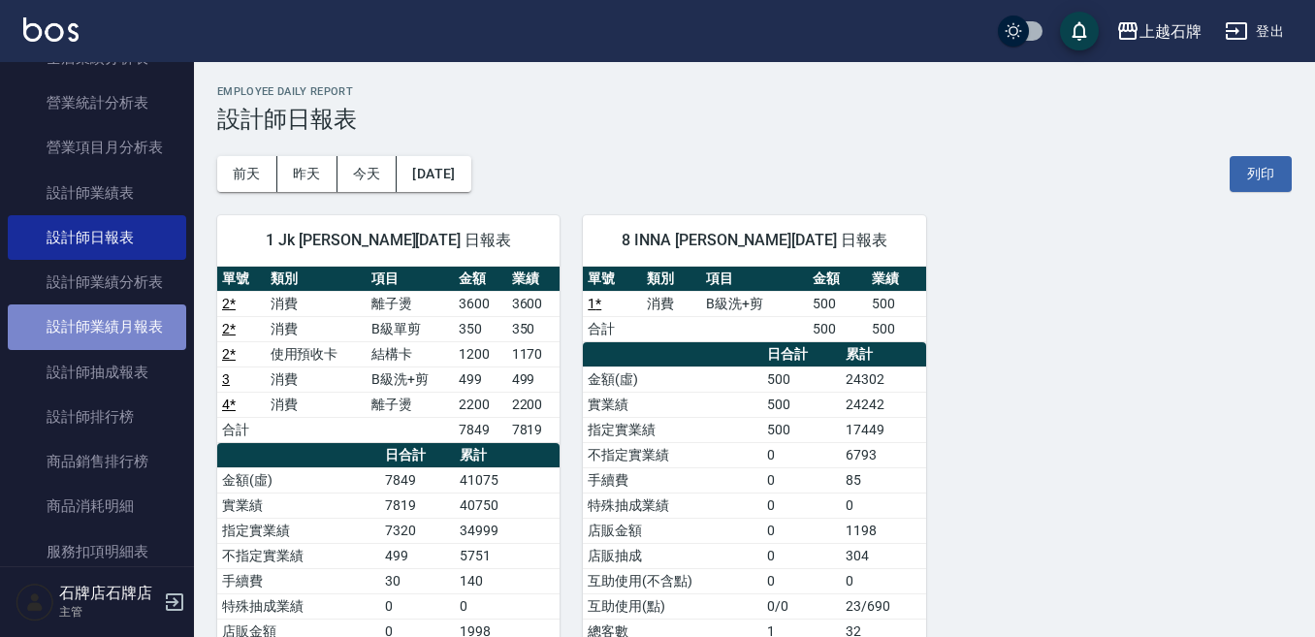
click at [156, 320] on link "設計師業績月報表" at bounding box center [97, 327] width 178 height 45
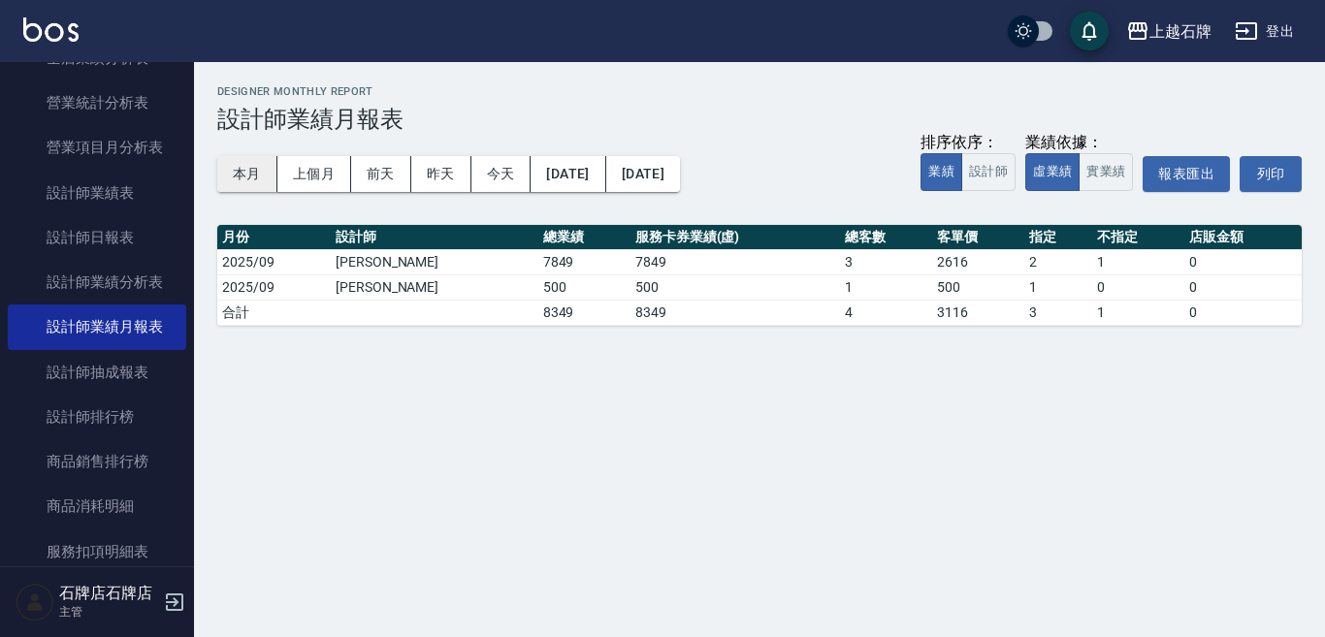
drag, startPoint x: 234, startPoint y: 172, endPoint x: 341, endPoint y: 174, distance: 107.7
click at [235, 172] on button "本月" at bounding box center [247, 174] width 60 height 36
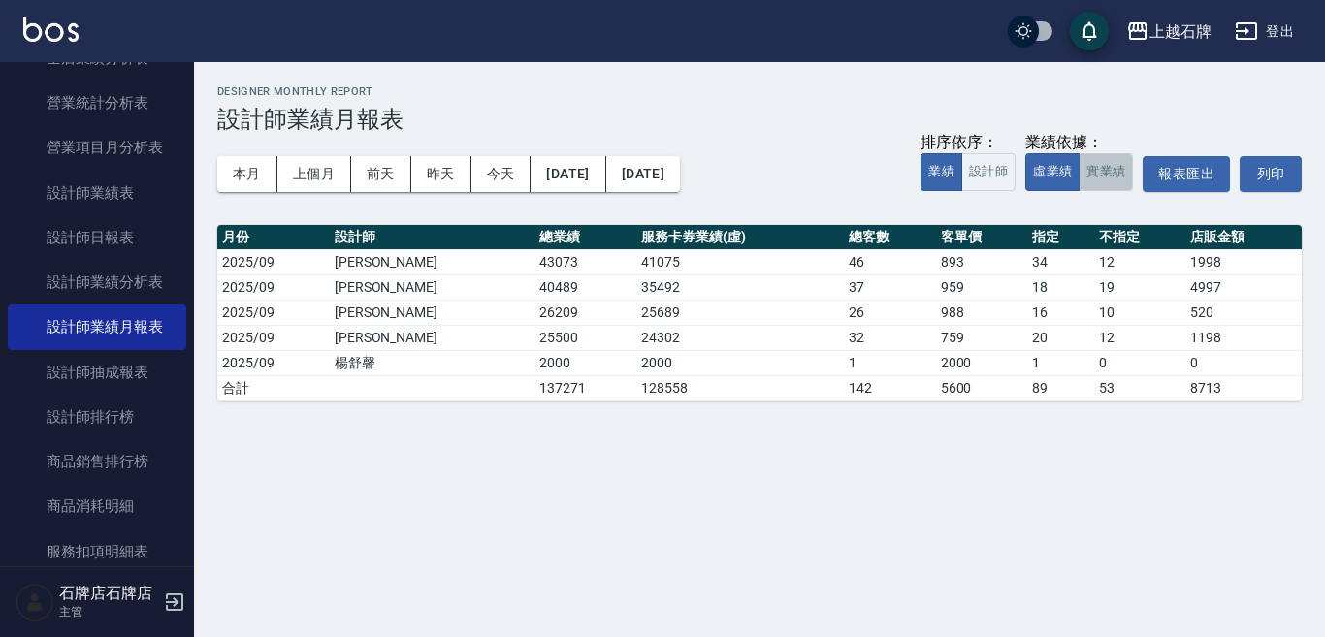
drag, startPoint x: 1098, startPoint y: 190, endPoint x: 1091, endPoint y: 179, distance: 12.6
click at [1096, 190] on button "實業績" at bounding box center [1105, 172] width 54 height 38
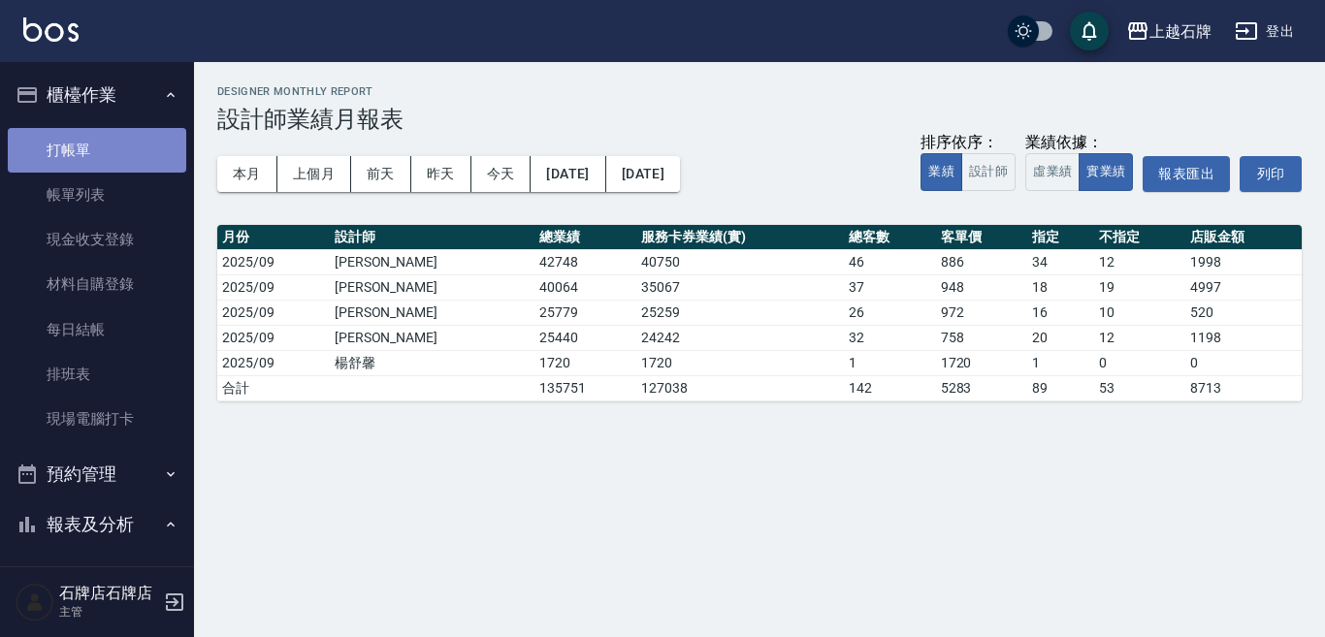
click at [138, 163] on link "打帳單" at bounding box center [97, 150] width 178 height 45
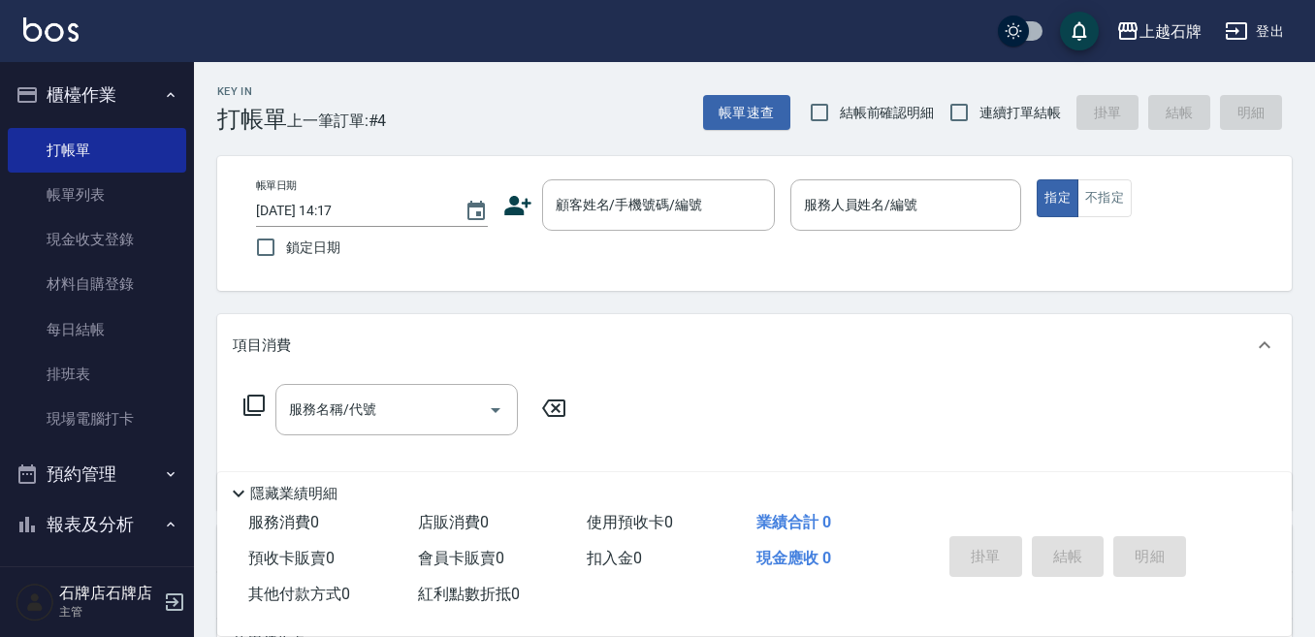
click at [559, 143] on div "Key In 打帳單 上一筆訂單:#4 帳單速查 結帳前確認明細 連續打單結帳 掛單 結帳 明細 帳單日期 [DATE] 14:17 鎖定日期 顧客姓名/手機…" at bounding box center [754, 503] width 1121 height 882
